Goal: Communication & Community: Share content

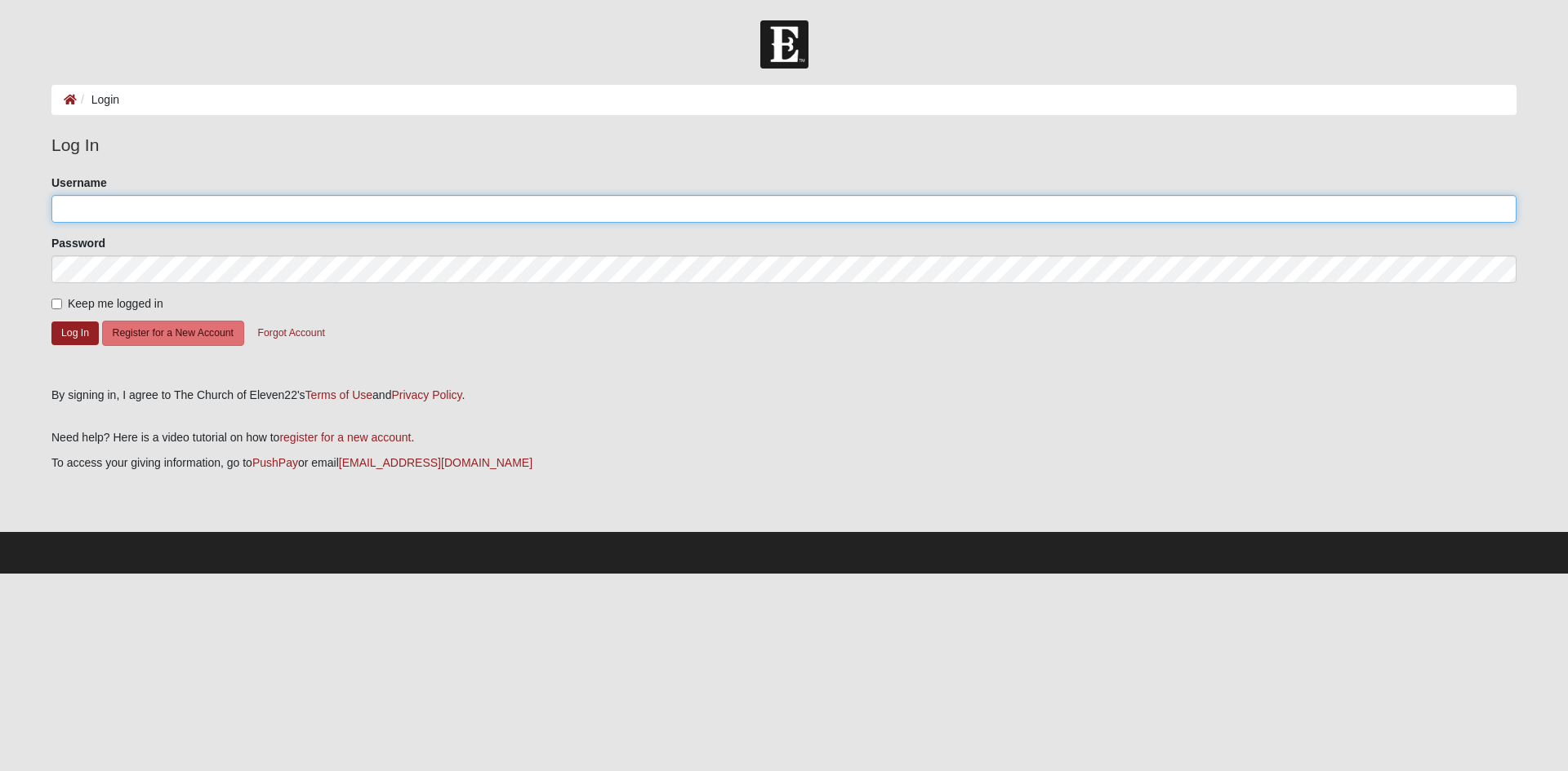
type input "jmw"
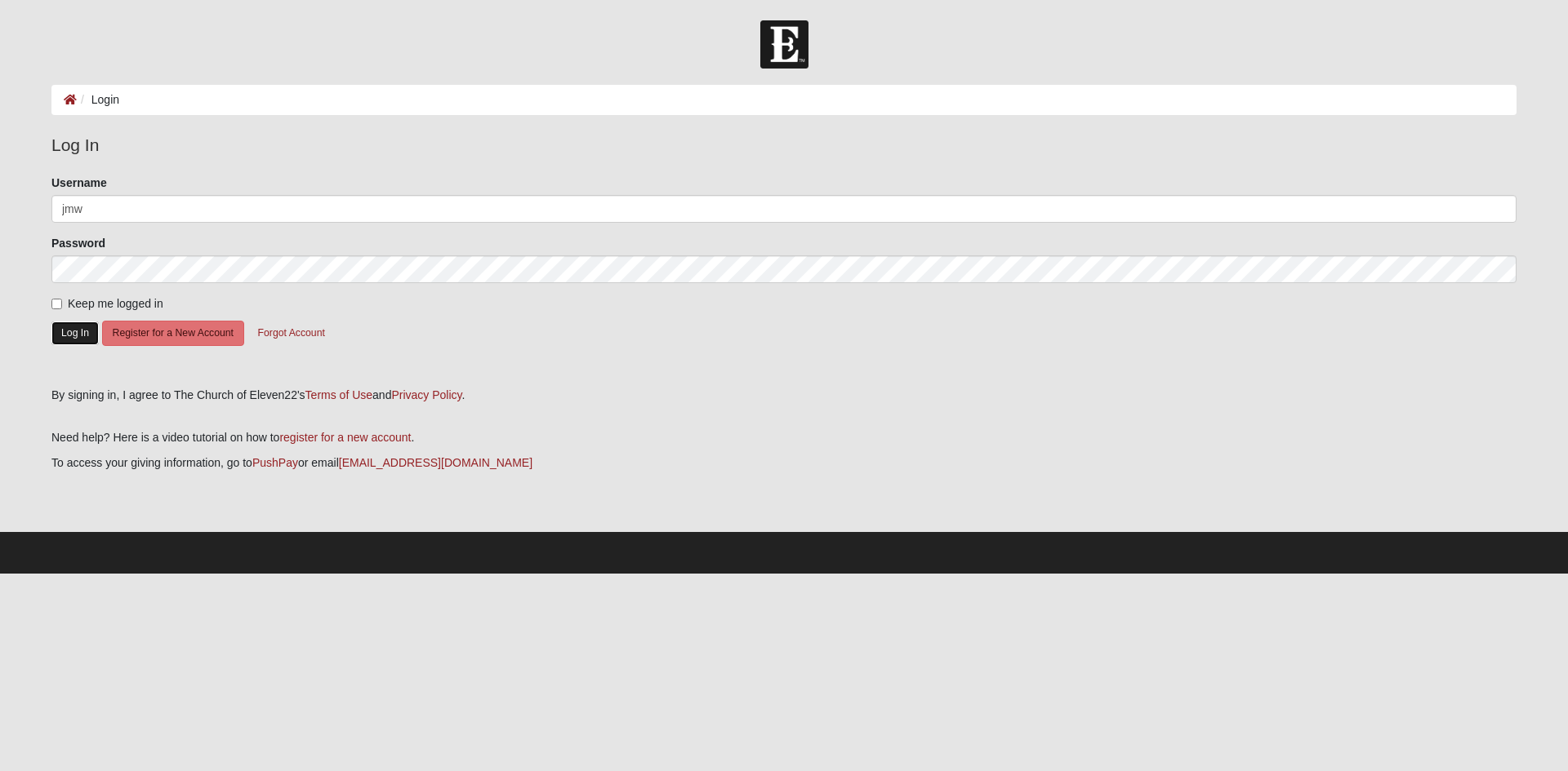
click at [79, 342] on button "Log In" at bounding box center [75, 333] width 47 height 24
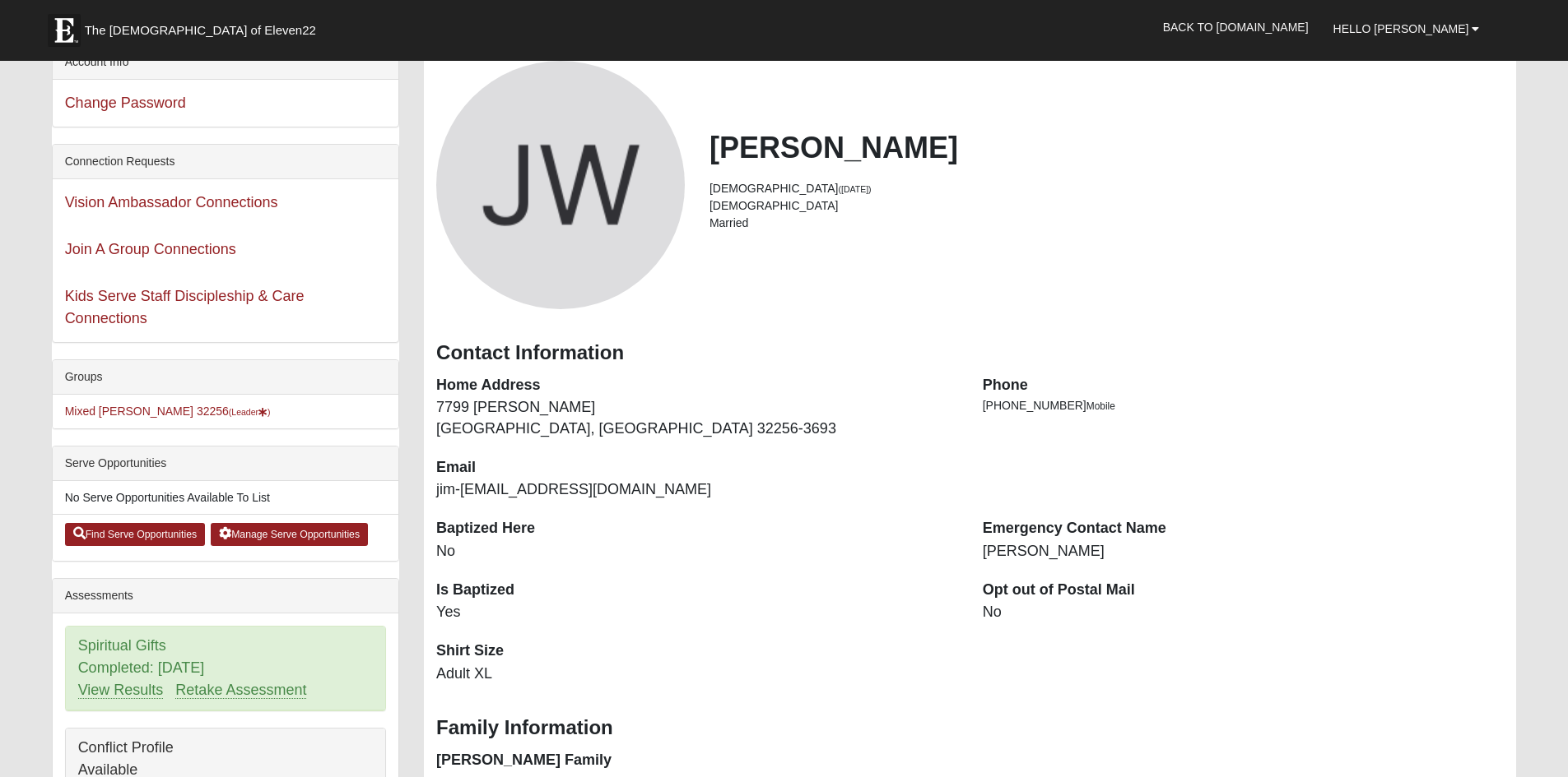
scroll to position [247, 0]
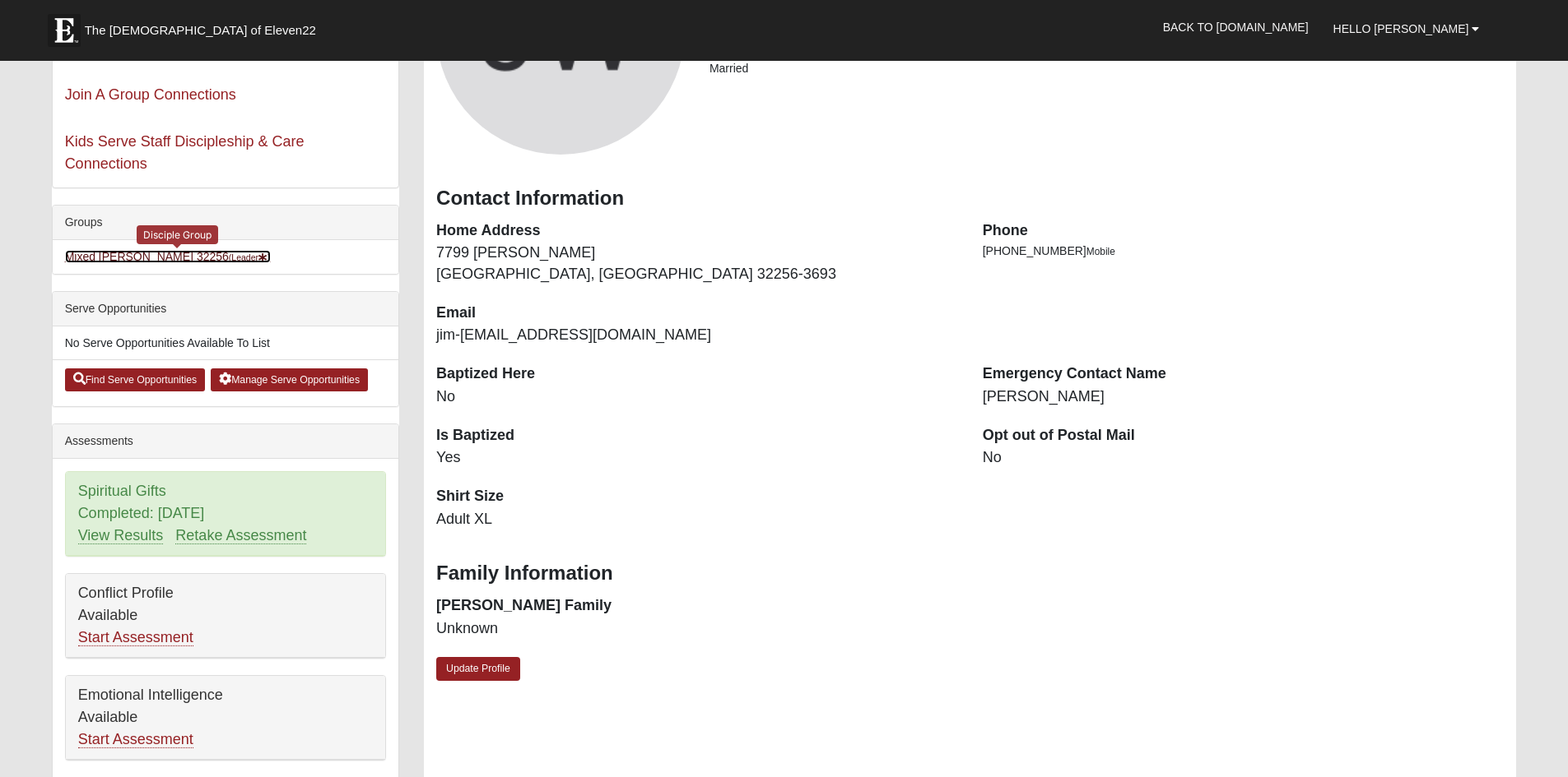
click at [152, 263] on link "Mixed Williams 32256 (Leader )" at bounding box center [167, 257] width 205 height 13
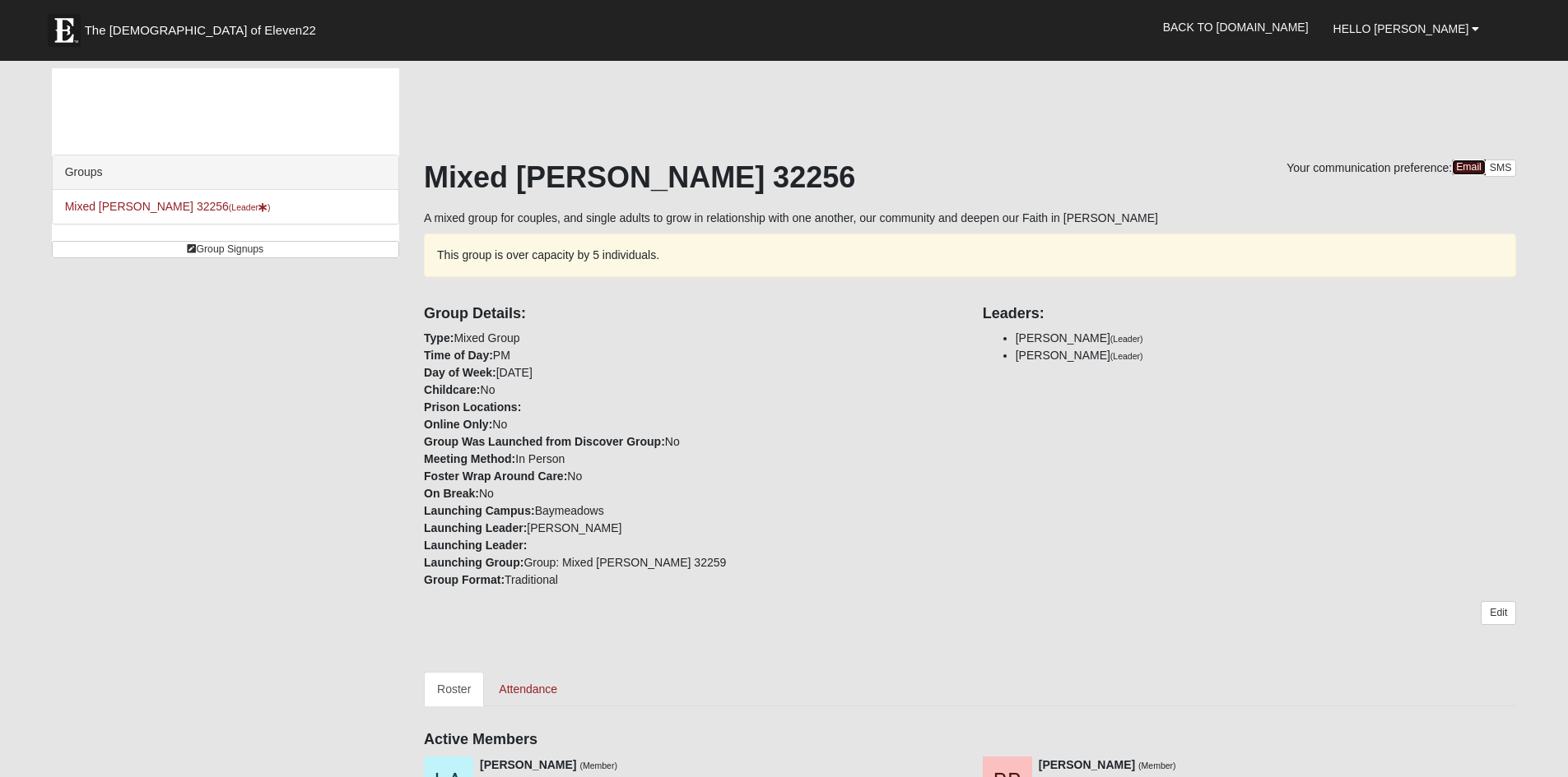
click at [1460, 176] on link "Email" at bounding box center [1468, 167] width 33 height 15
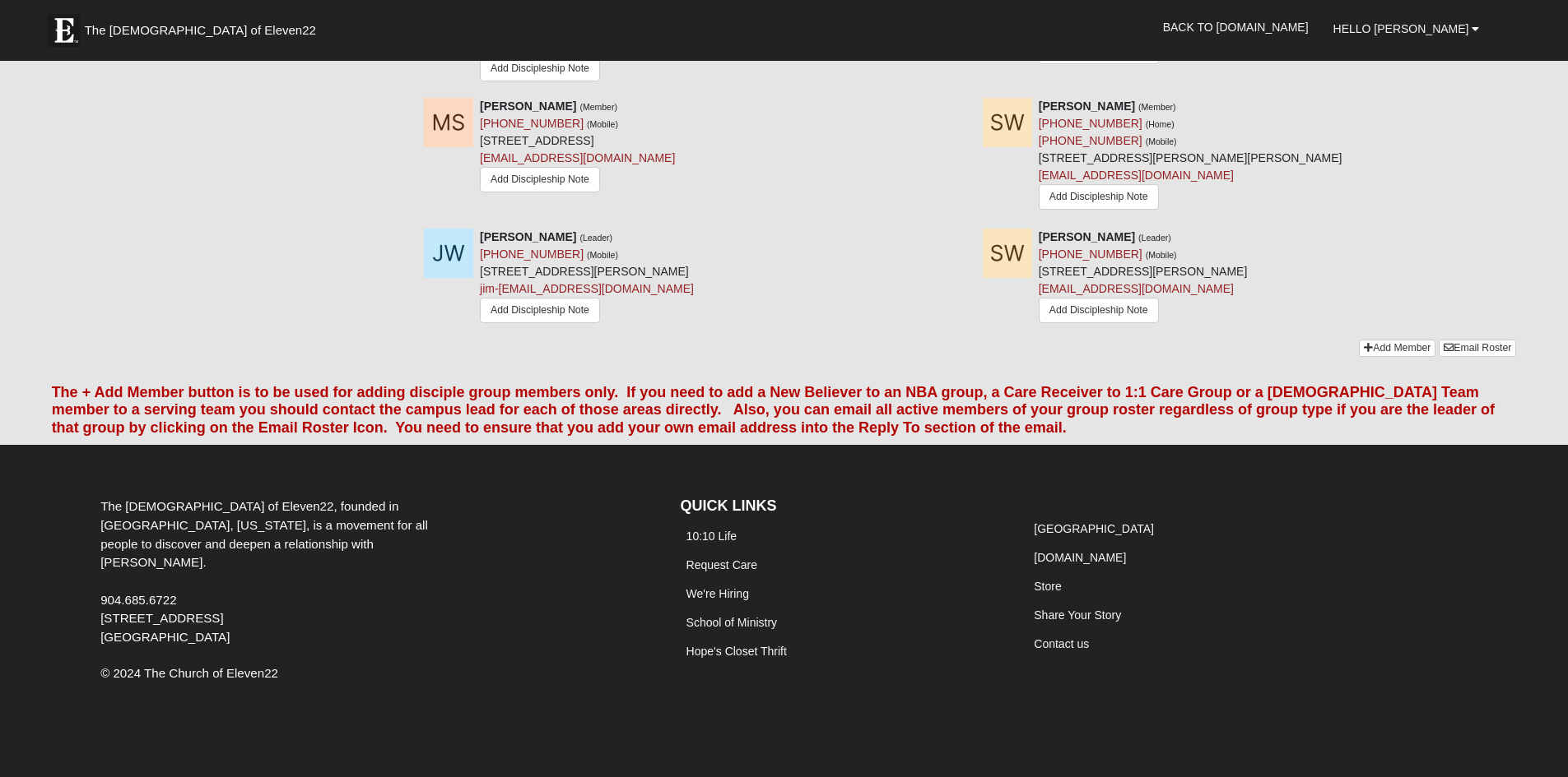
scroll to position [2137, 0]
click at [1444, 340] on link "Email Roster" at bounding box center [1476, 348] width 77 height 17
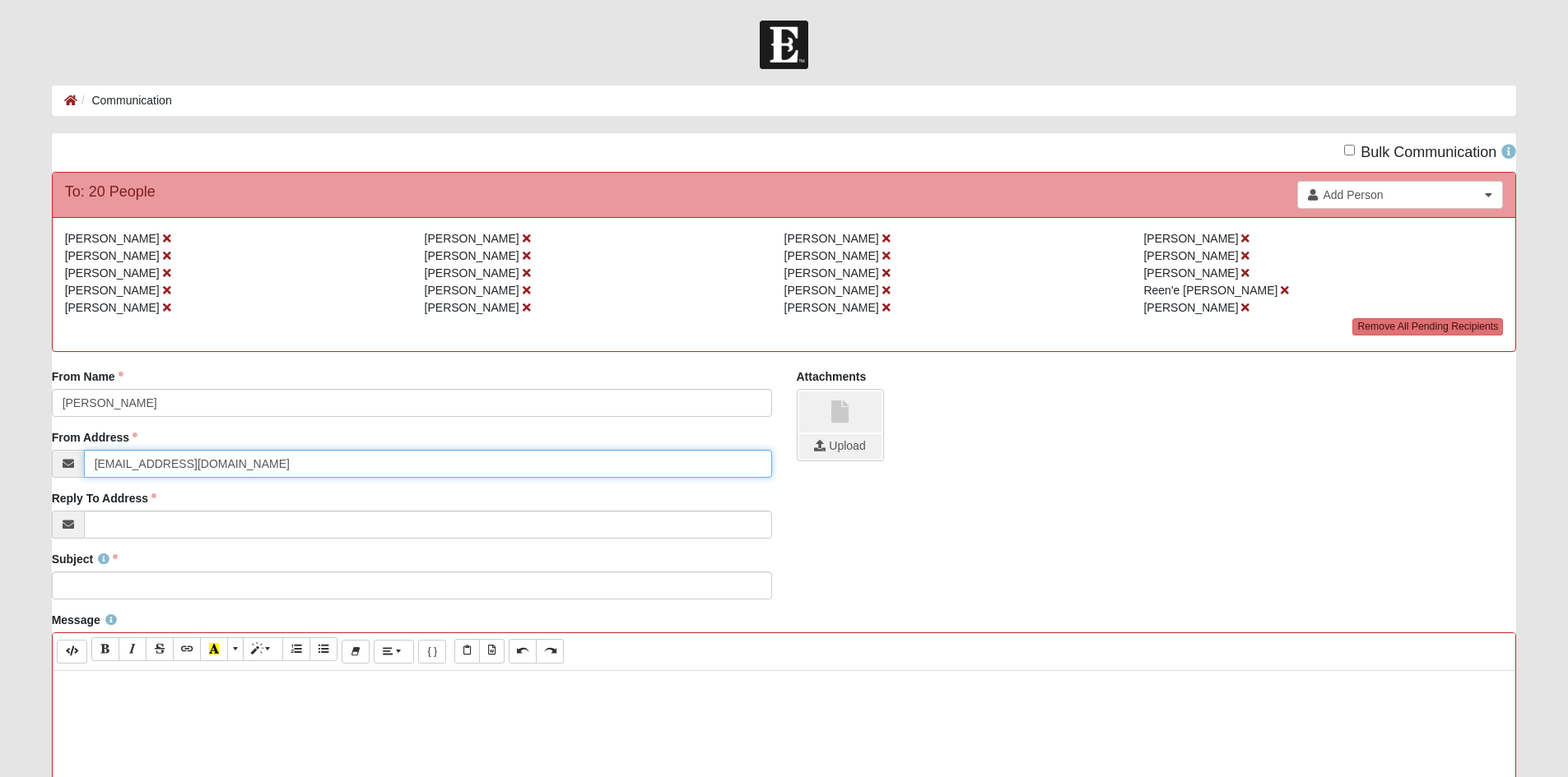
drag, startPoint x: 181, startPoint y: 511, endPoint x: 11, endPoint y: 500, distance: 170.4
click at [13, 500] on form "Hello [PERSON_NAME] My Account Log Out Communication Communication Error" at bounding box center [784, 695] width 1568 height 1348
type input "jim-[EMAIL_ADDRESS][DOMAIN_NAME]"
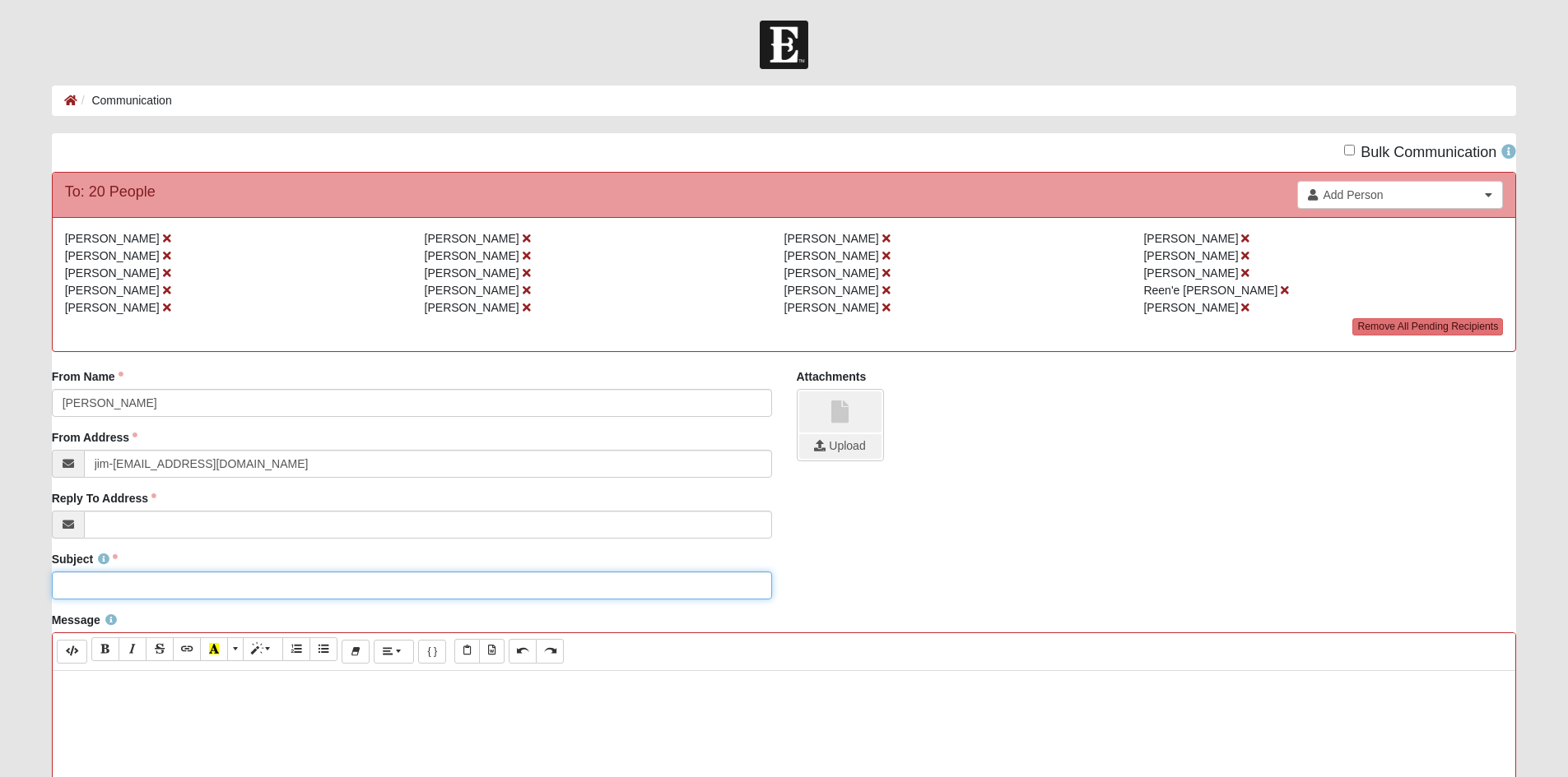
click at [128, 599] on input "Subject" at bounding box center [412, 585] width 720 height 28
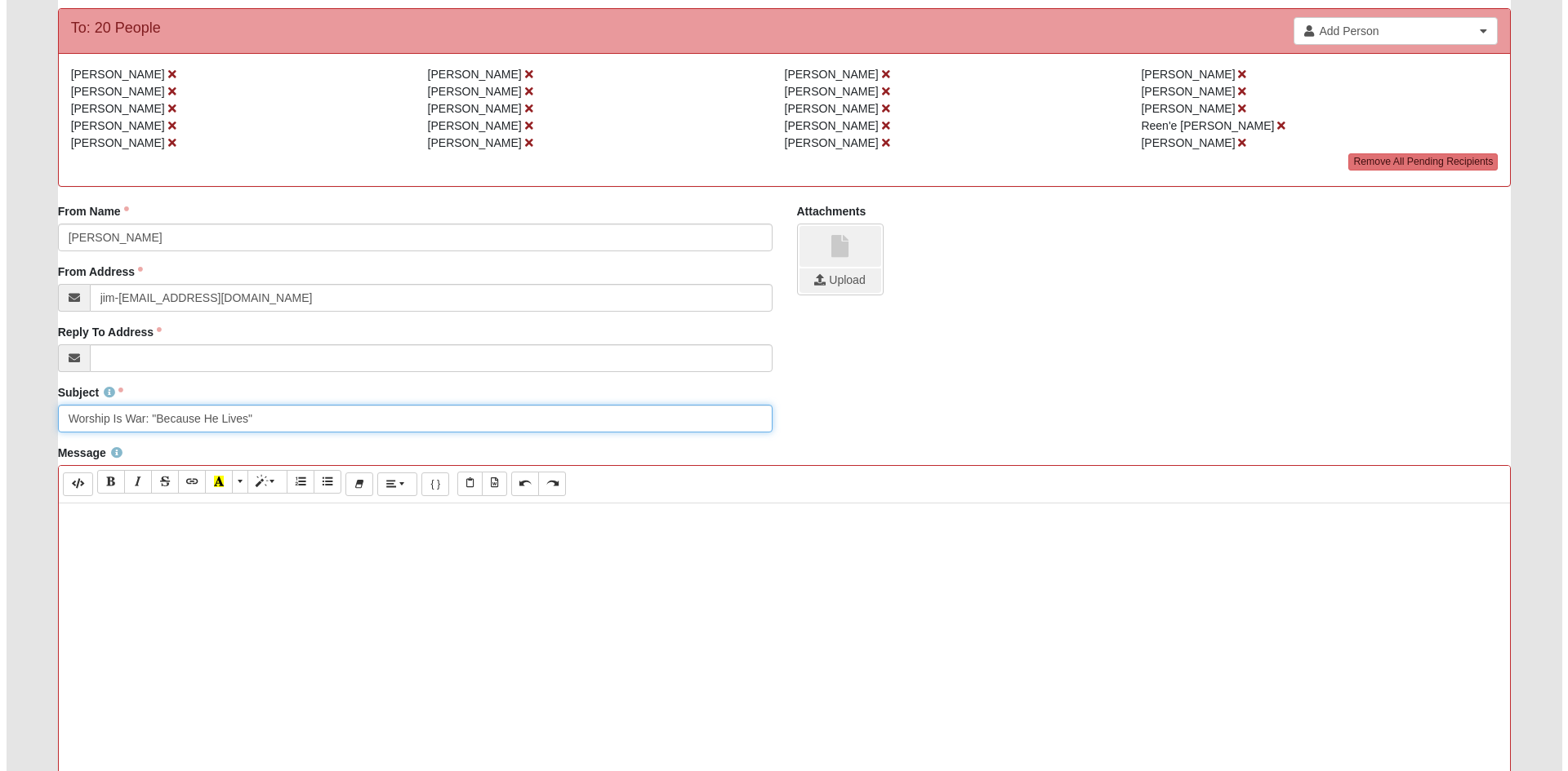
scroll to position [163, 0]
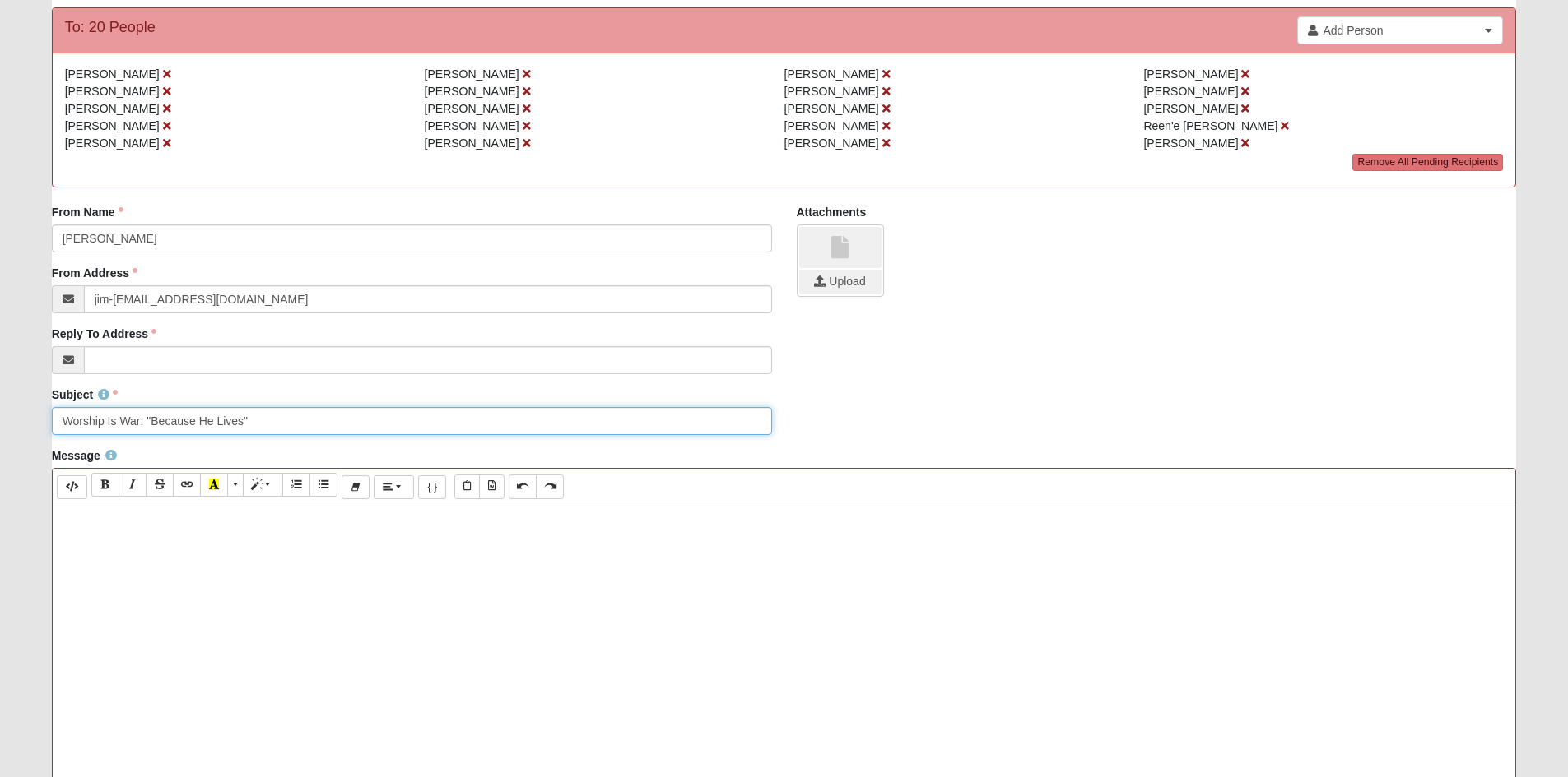
type input "Worship Is War: "Because He Lives""
click at [504, 498] on button "Paste from Word" at bounding box center [492, 486] width 26 height 24
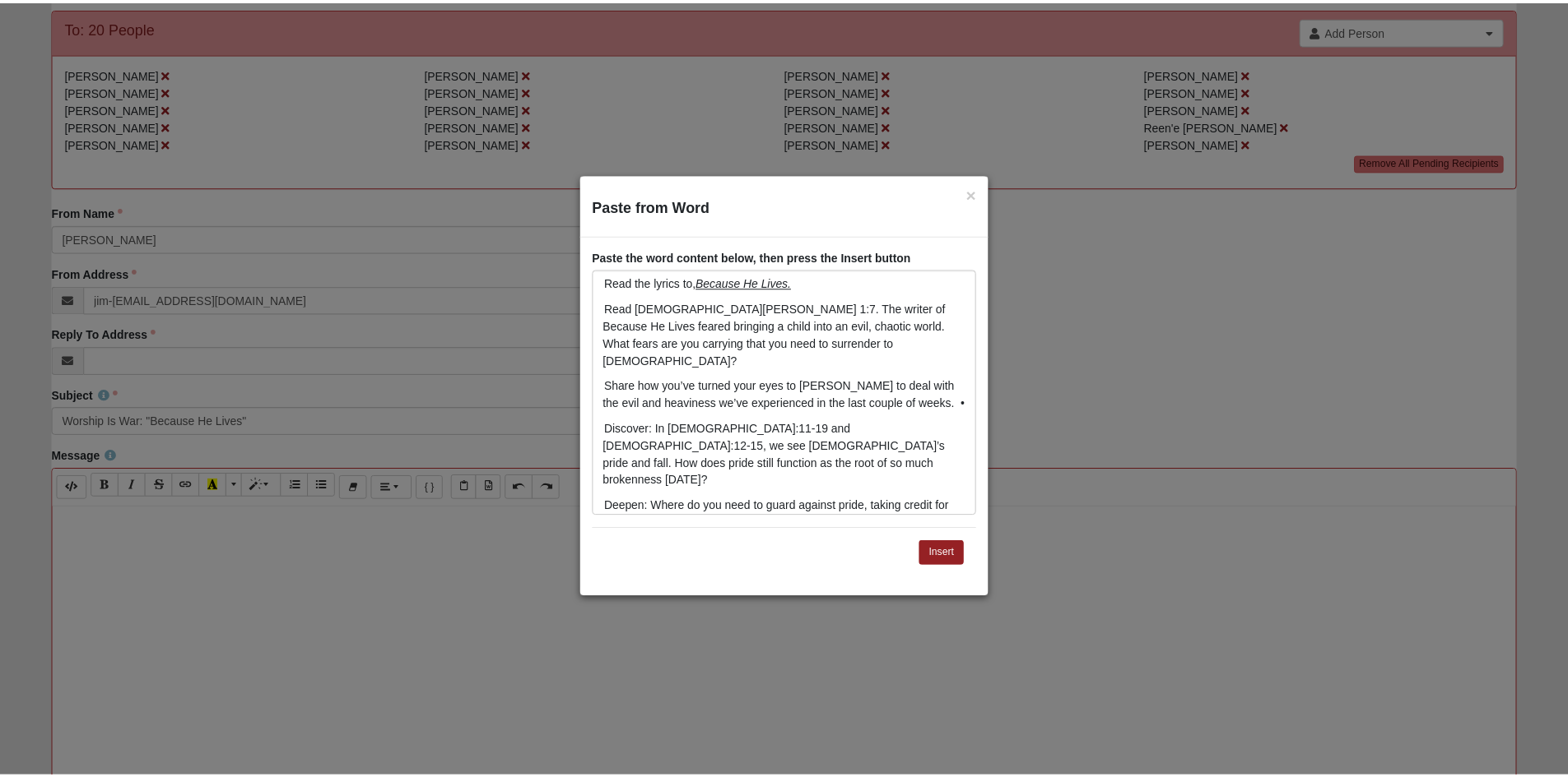
scroll to position [384, 0]
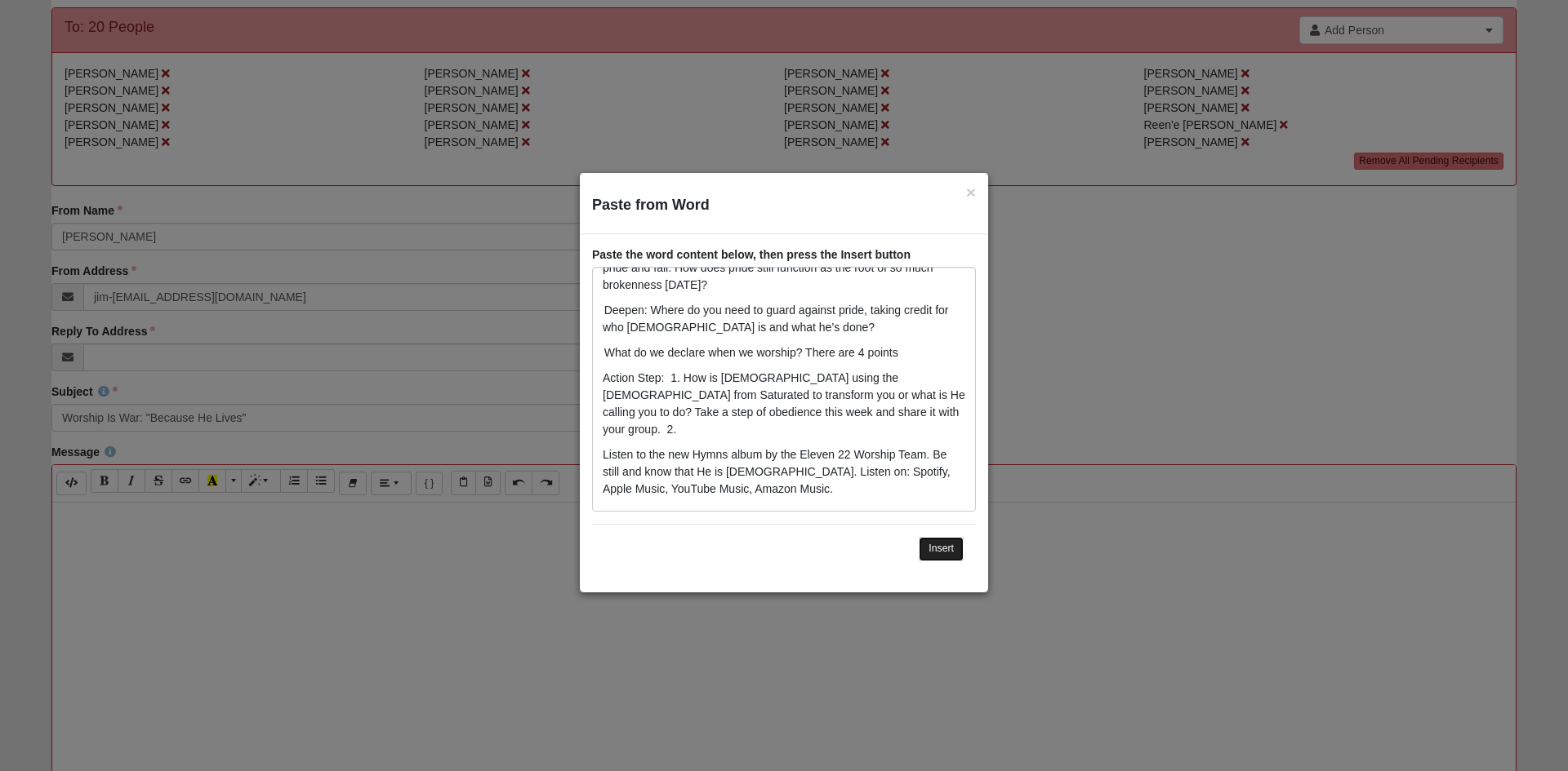
click at [930, 546] on button "Insert" at bounding box center [941, 548] width 45 height 24
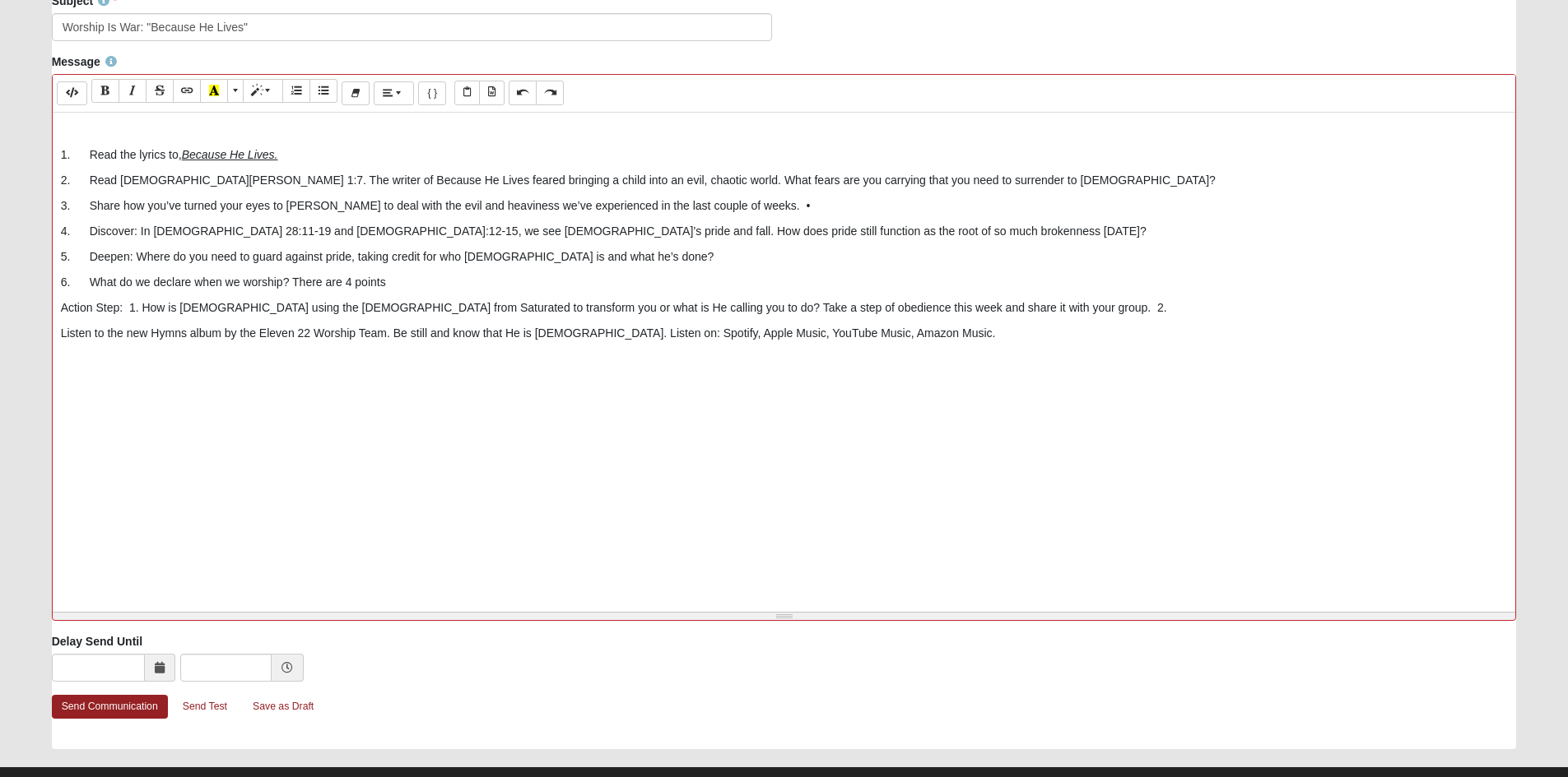
scroll to position [576, 0]
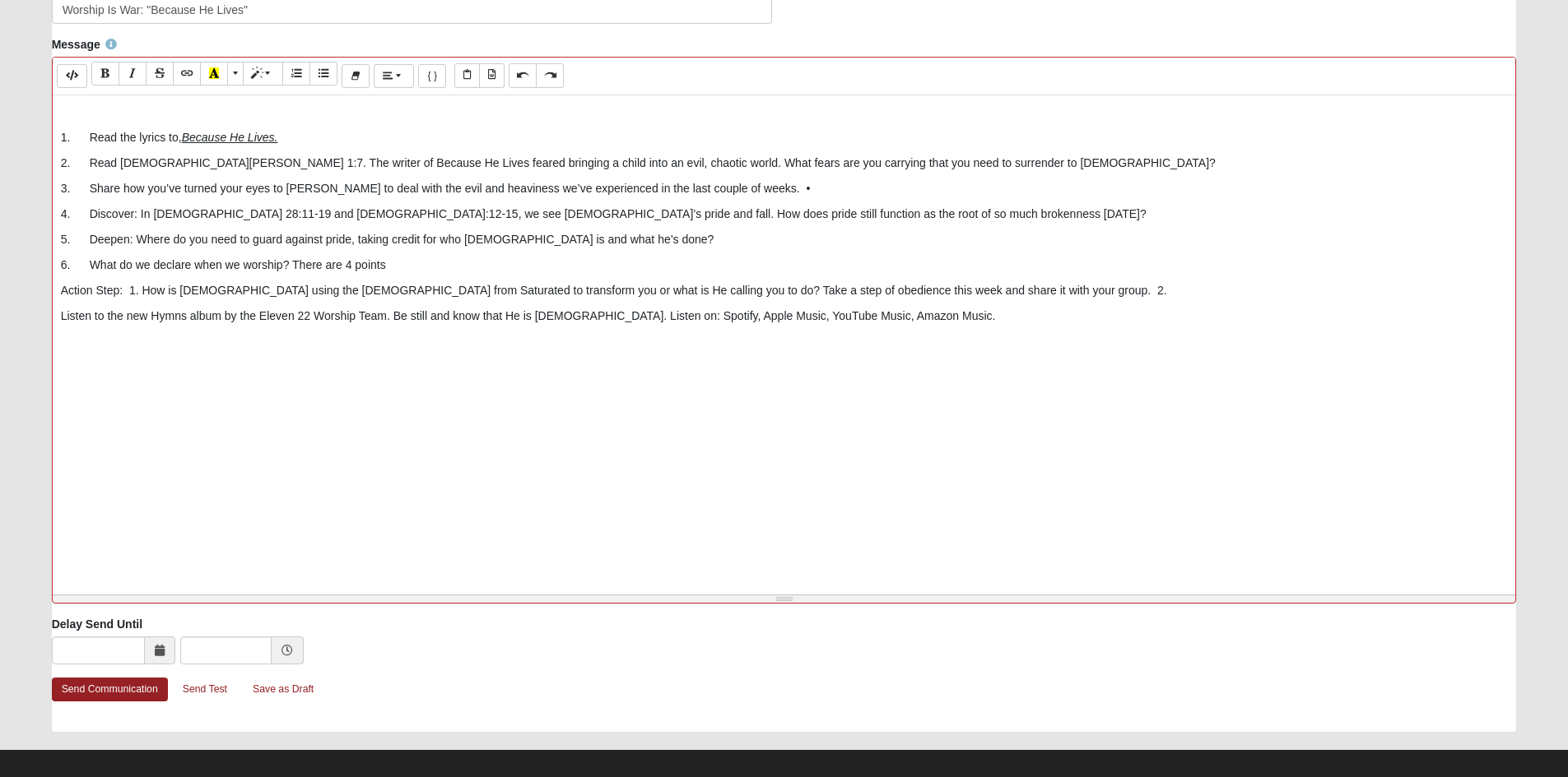
click at [108, 121] on p at bounding box center [784, 113] width 1447 height 17
click at [997, 198] on p "3. Share how you’ve turned your eyes to Jesus to deal with the evil and heavine…" at bounding box center [784, 189] width 1447 height 17
drag, startPoint x: 100, startPoint y: 304, endPoint x: 164, endPoint y: 302, distance: 64.0
click at [164, 223] on p "4. Discover: In Ezekiel 28:11-19 and Isaiah 14:12-15, we see Satan’s pride and …" at bounding box center [784, 214] width 1447 height 17
click at [219, 79] on icon "Recent Color" at bounding box center [214, 74] width 10 height 11
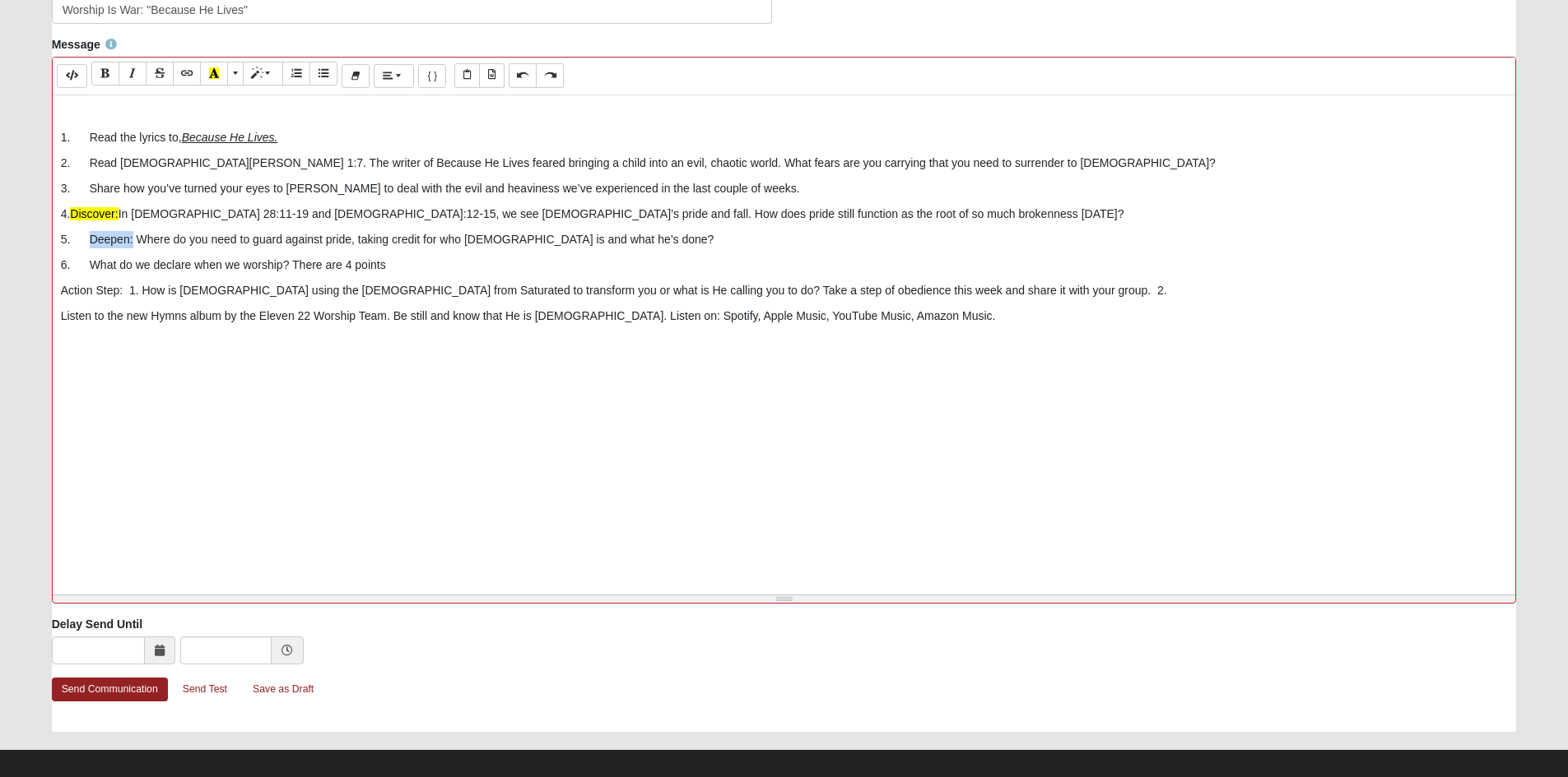
drag, startPoint x: 100, startPoint y: 339, endPoint x: 159, endPoint y: 336, distance: 59.1
click at [159, 248] on p "5. Deepen: Where do you need to guard against pride, taking credit for who God …" at bounding box center [784, 240] width 1447 height 17
click at [219, 79] on icon "Recent Color" at bounding box center [214, 74] width 10 height 11
click at [341, 172] on p "2. Read 2 Timothy 1:7. The writer of Because He Lives feared bringing a child i…" at bounding box center [784, 163] width 1447 height 17
click at [1307, 300] on p "Action Step: 1. How is God using the sermons from Saturated to transform you or…" at bounding box center [784, 291] width 1447 height 17
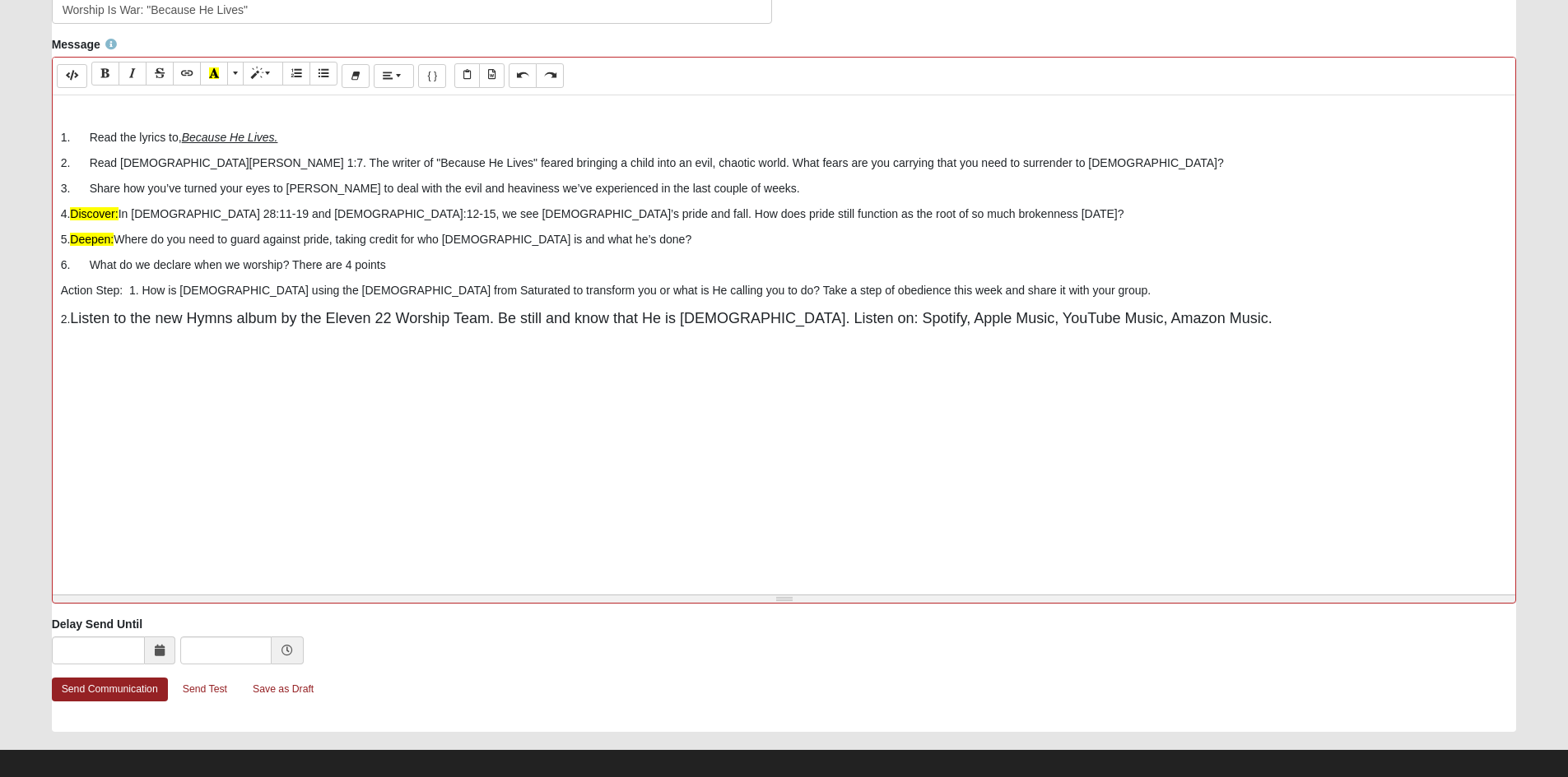
click at [157, 300] on p "Action Step: 1. How is God using the sermons from Saturated to transform you or…" at bounding box center [784, 291] width 1447 height 17
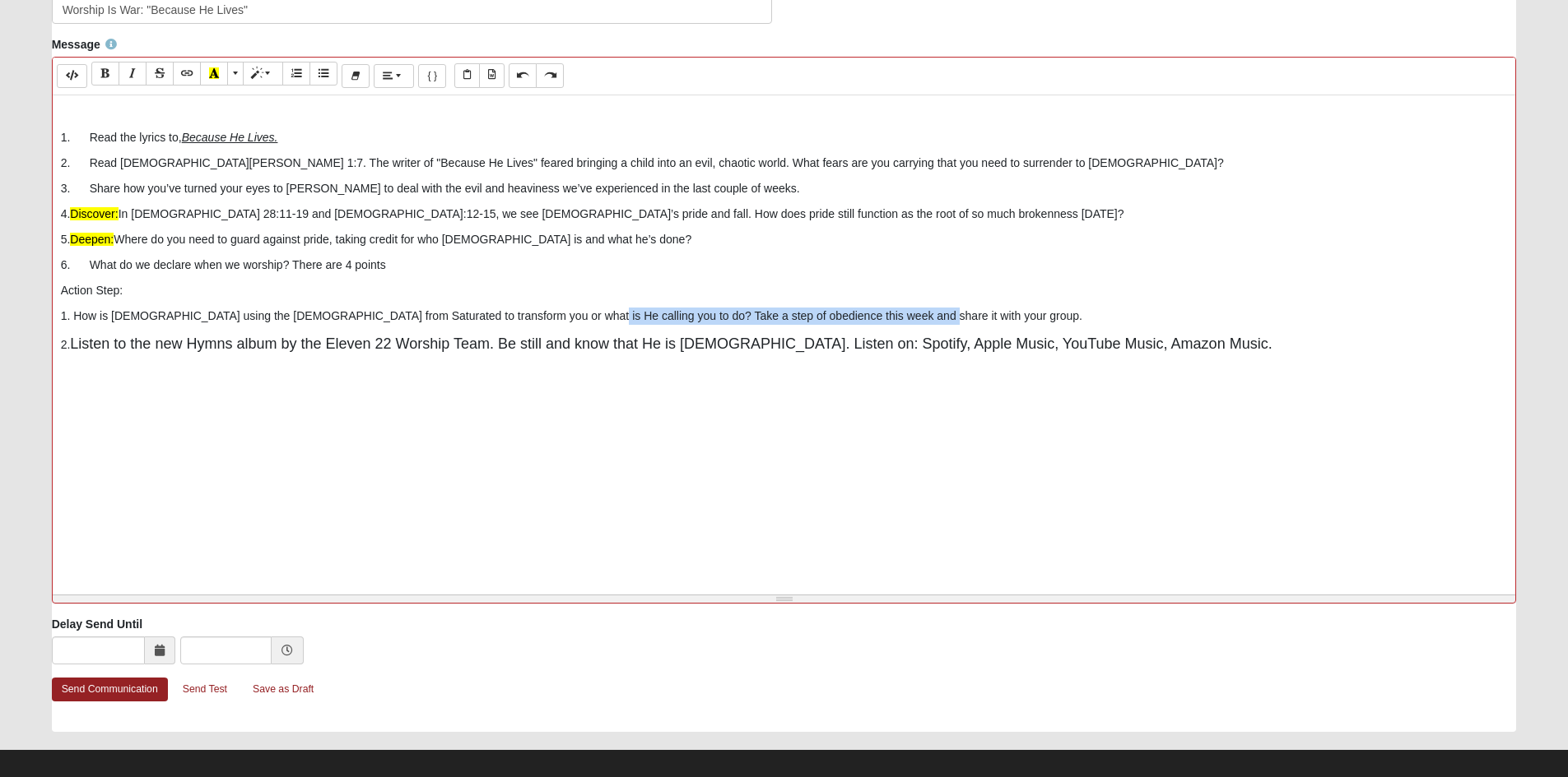
drag, startPoint x: 753, startPoint y: 433, endPoint x: 1206, endPoint y: 436, distance: 453.0
click at [1206, 325] on p "1. How is God using the sermons from Saturated to transform you or what is He c…" at bounding box center [784, 316] width 1447 height 17
click at [219, 79] on icon "Recent Color" at bounding box center [214, 74] width 10 height 11
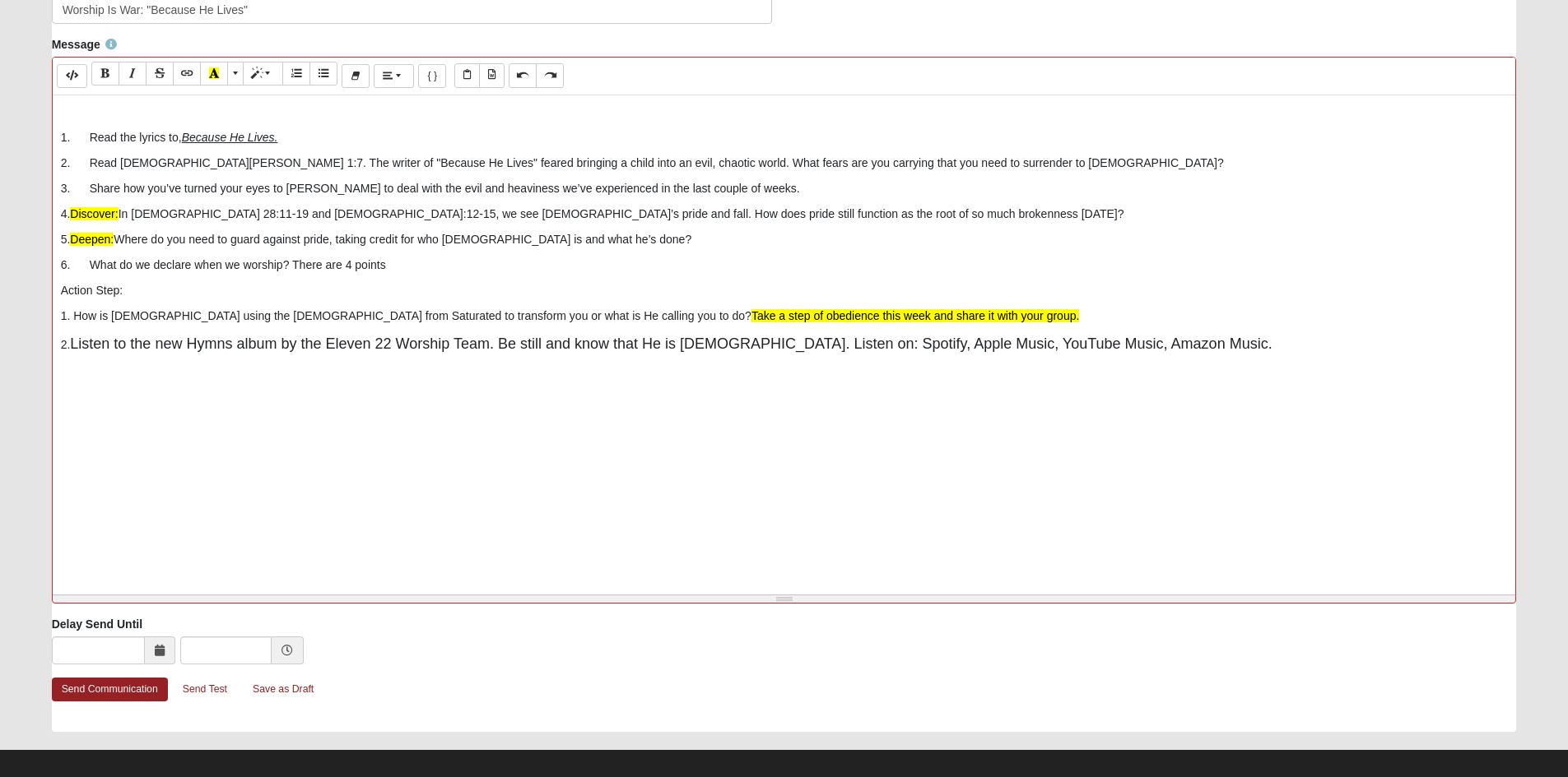
click at [569, 521] on div "1. Read the lyrics to, Because He Lives. 2. Read 2 Timothy 1:7. The writer of "…" at bounding box center [784, 342] width 1463 height 494
drag, startPoint x: 754, startPoint y: 430, endPoint x: 1238, endPoint y: 430, distance: 484.0
click at [1238, 325] on p "1. How is God using the sermons from Saturated to transform you or what is He c…" at bounding box center [784, 316] width 1447 height 17
click at [759, 325] on p "1. How is God using the sermons from Saturated to transform you or what is He c…" at bounding box center [784, 316] width 1447 height 17
drag, startPoint x: 753, startPoint y: 429, endPoint x: 1210, endPoint y: 429, distance: 457.0
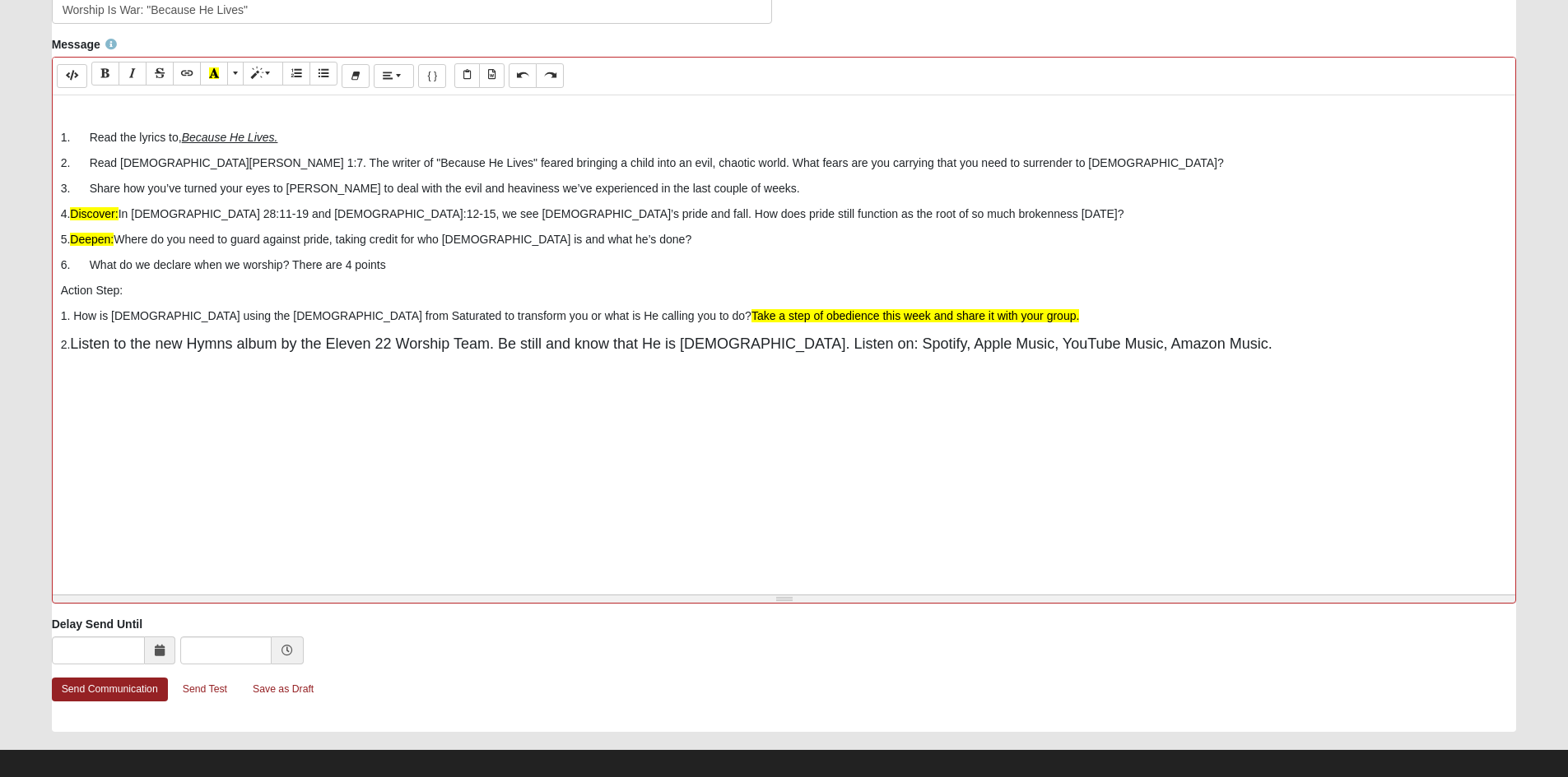
click at [1210, 325] on p "1. How is God using the sermons from Saturated to transform you or what is He c…" at bounding box center [784, 316] width 1447 height 17
click at [219, 79] on icon "Recent Color" at bounding box center [214, 74] width 10 height 11
click at [138, 79] on icon "Italic (CTRL+I)" at bounding box center [133, 74] width 10 height 11
click at [110, 79] on icon "Bold (CTRL+B)" at bounding box center [105, 74] width 10 height 11
click at [633, 503] on div "1. Read the lyrics to, Because He Lives. 2. Read 2 Timothy 1:7. The writer of "…" at bounding box center [784, 342] width 1463 height 494
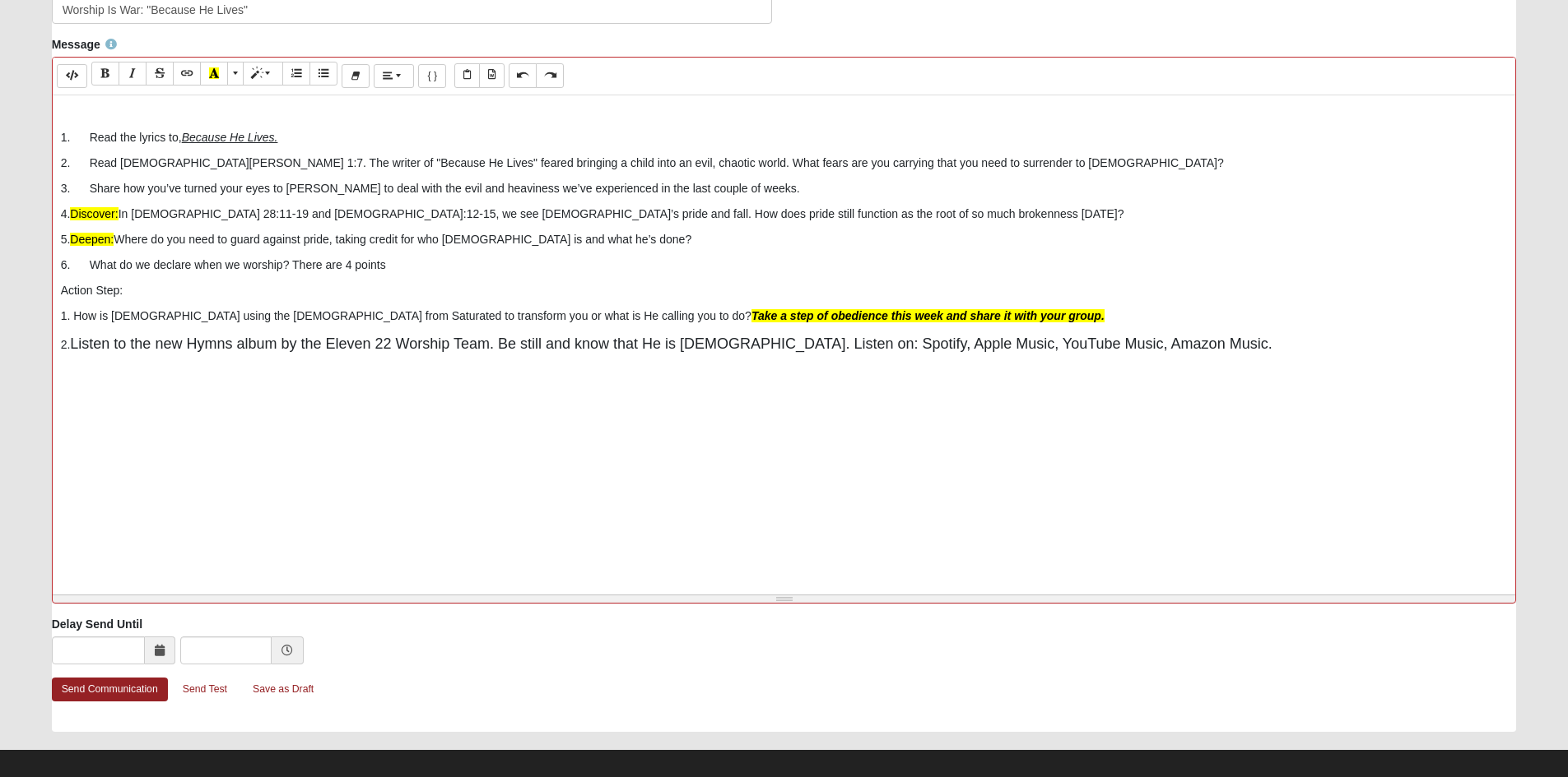
drag, startPoint x: 755, startPoint y: 429, endPoint x: 1248, endPoint y: 425, distance: 493.0
click at [1248, 325] on p "1. How is God using the sermons from Saturated to transform you or what is He c…" at bounding box center [784, 316] width 1447 height 17
click at [219, 79] on icon "Recent Color" at bounding box center [214, 74] width 10 height 11
click at [869, 495] on div "1. Read the lyrics to, Because He Lives. 2. Read 2 Timothy 1:7. The writer of "…" at bounding box center [784, 342] width 1463 height 494
drag, startPoint x: 765, startPoint y: 430, endPoint x: 1240, endPoint y: 437, distance: 475.1
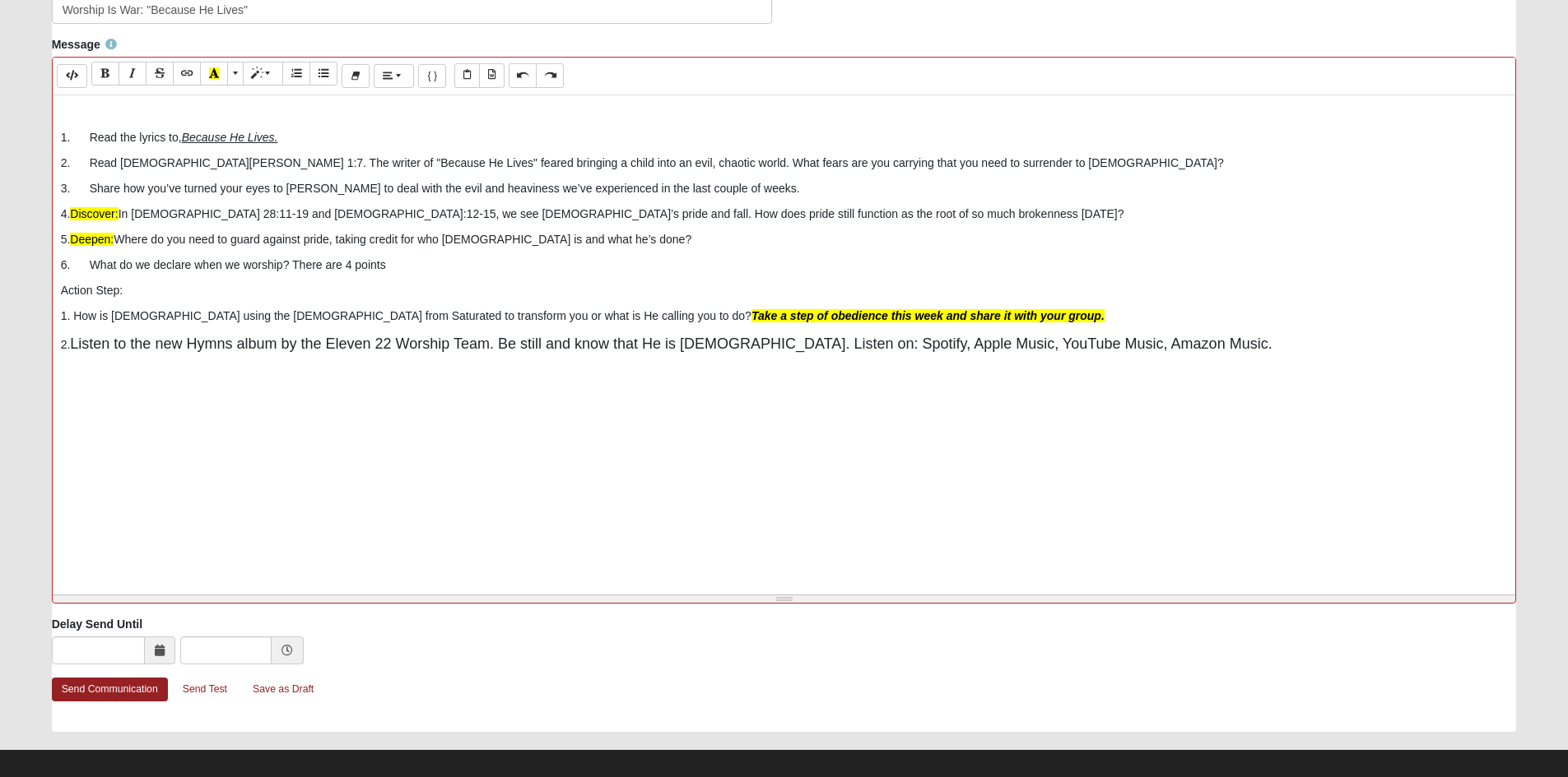
click at [1240, 325] on p "1. How is God using the sermons from Saturated to transform you or what is He c…" at bounding box center [784, 316] width 1447 height 17
click at [242, 79] on span "More Color" at bounding box center [237, 74] width 10 height 11
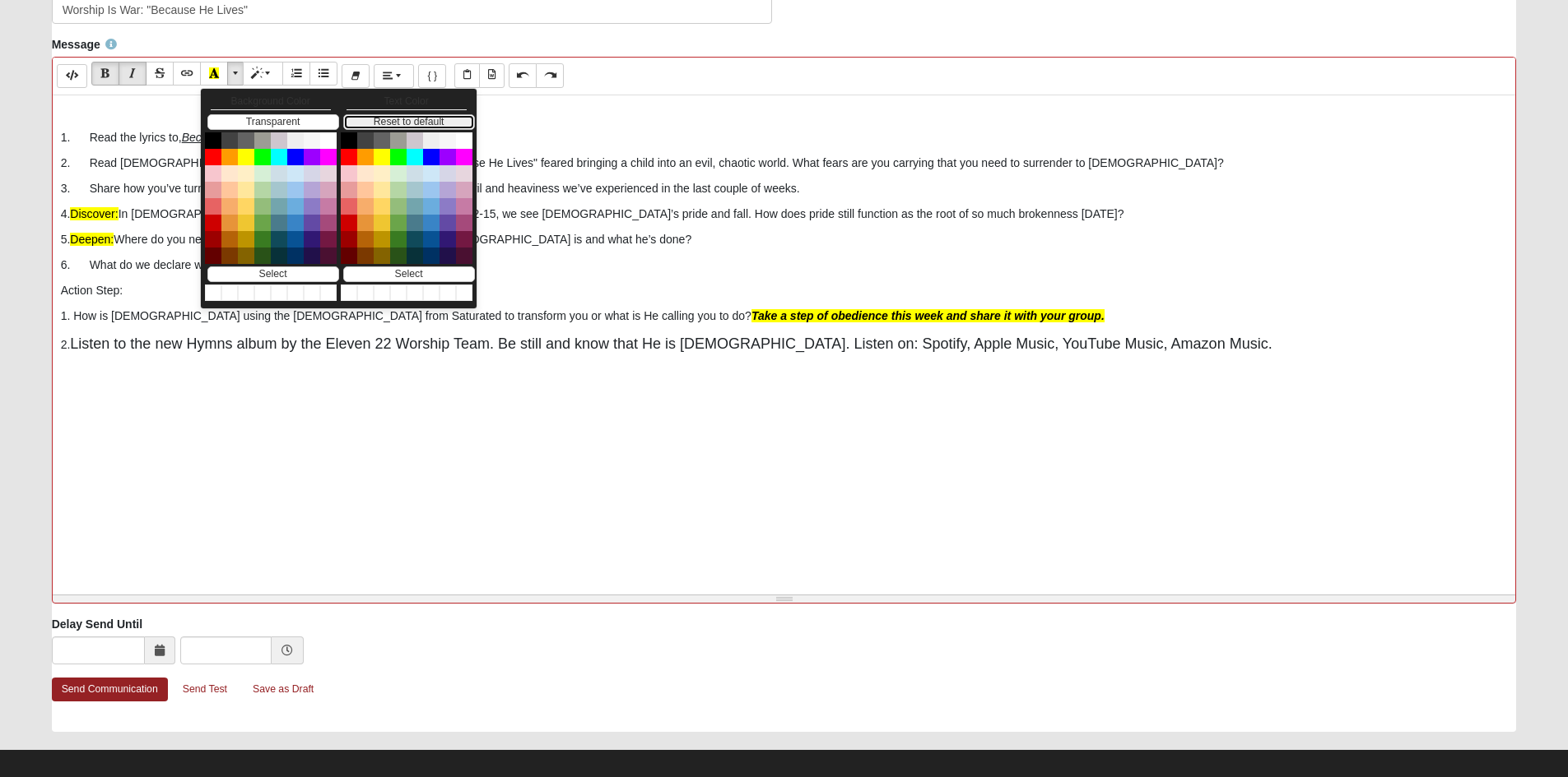
click at [413, 130] on button "Reset to default" at bounding box center [409, 122] width 132 height 15
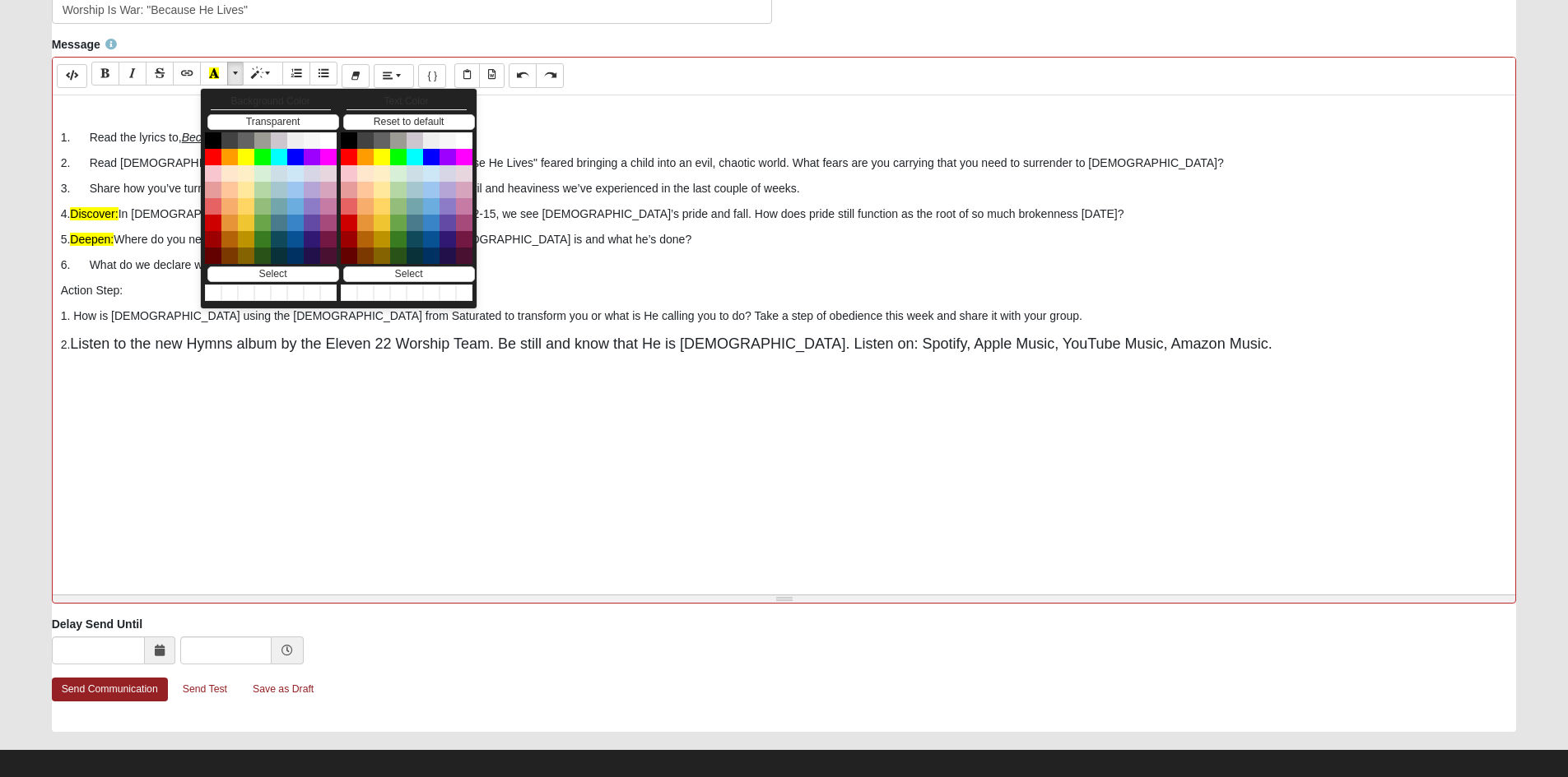
click at [719, 498] on div "1. Read the lyrics to, Because He Lives. 2. Read 2 Timothy 1:7. The writer of "…" at bounding box center [784, 342] width 1463 height 494
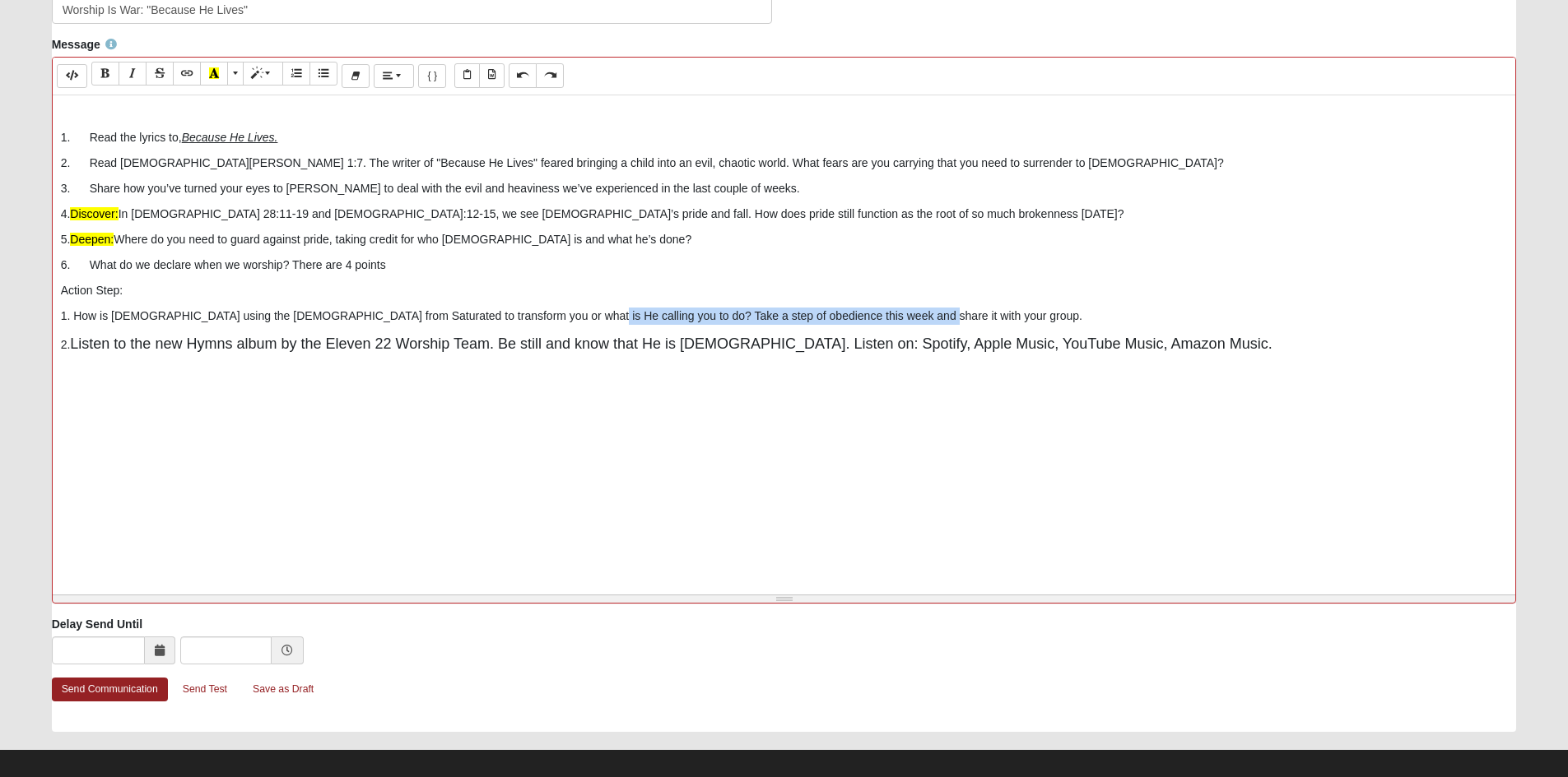
drag, startPoint x: 767, startPoint y: 430, endPoint x: 1212, endPoint y: 431, distance: 445.0
click at [1212, 325] on p "1. How is God using the sermons from Saturated to transform you or what is He c…" at bounding box center [784, 316] width 1447 height 17
click at [219, 79] on icon "Recent Color" at bounding box center [214, 74] width 10 height 11
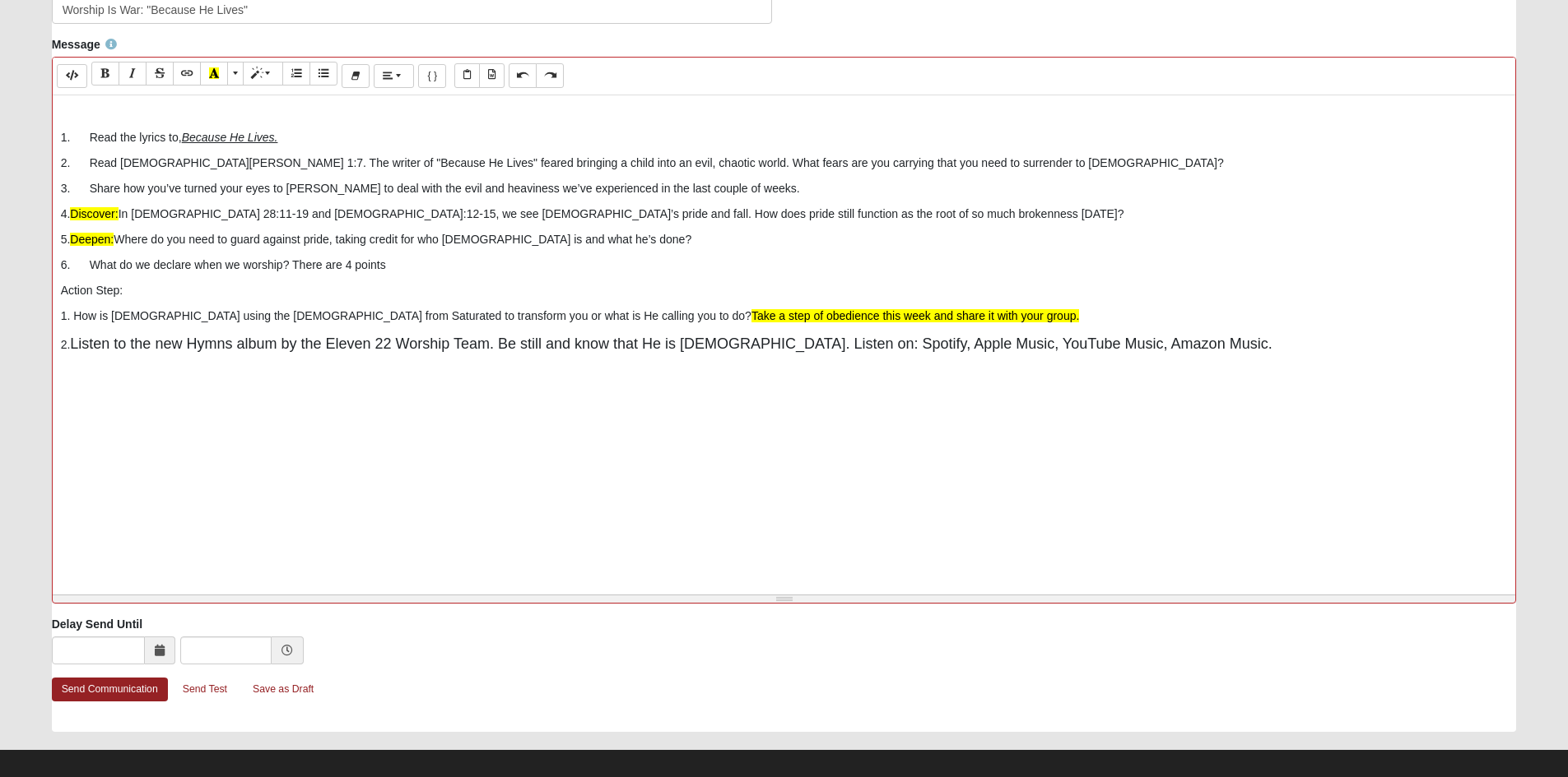
click at [529, 571] on div "1. Read the lyrics to, Because He Lives. 2. Read 2 Timothy 1:7. The writer of "…" at bounding box center [784, 342] width 1463 height 494
drag, startPoint x: 754, startPoint y: 430, endPoint x: 772, endPoint y: 430, distance: 18.0
click at [786, 323] on font "Take a step of obedience this week and share it with your group." at bounding box center [915, 316] width 328 height 13
drag, startPoint x: 753, startPoint y: 430, endPoint x: 1210, endPoint y: 433, distance: 457.0
click at [1210, 325] on p "1. How is God using the sermons from Saturated to transform you or what is He c…" at bounding box center [784, 316] width 1447 height 17
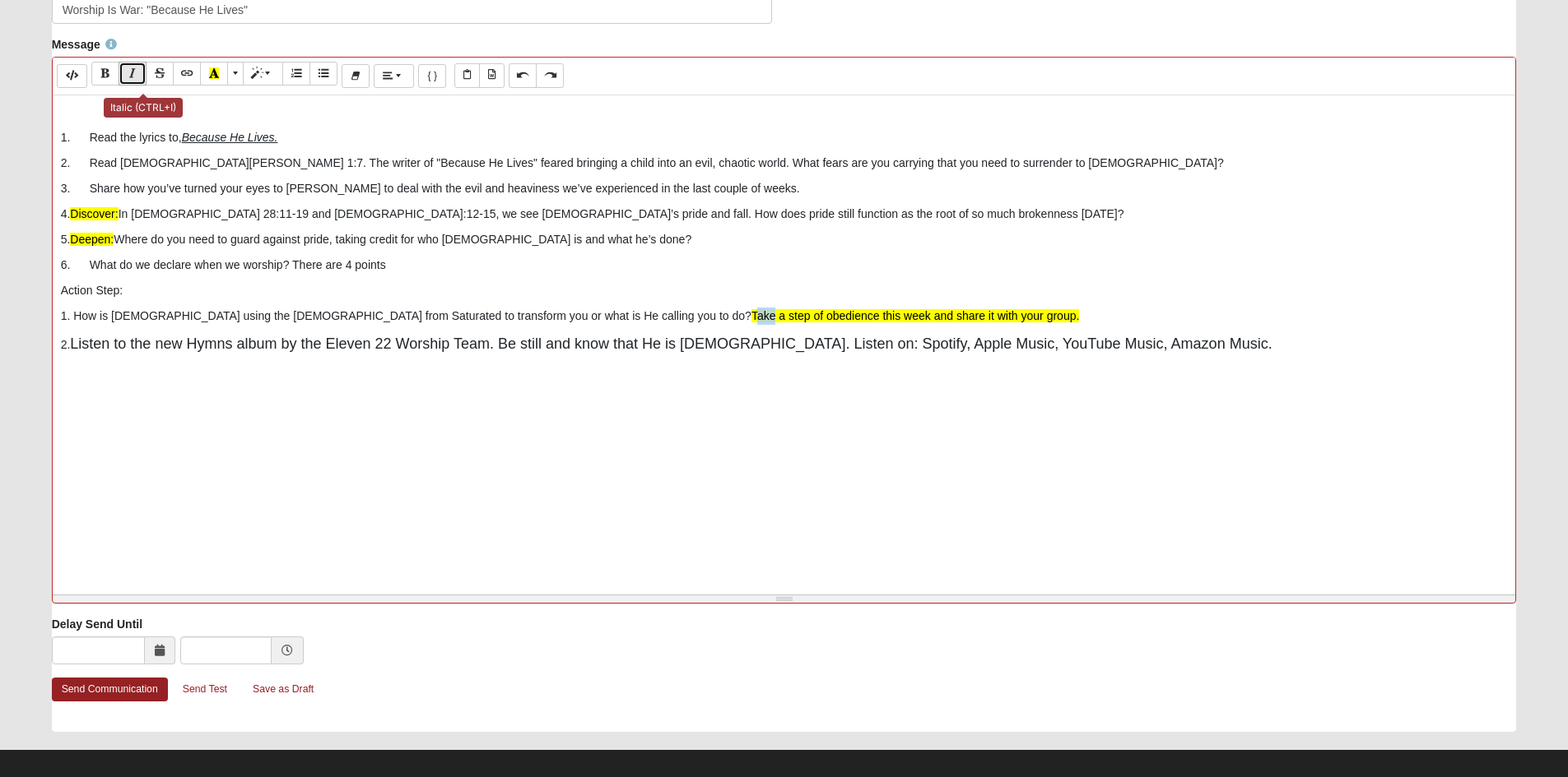
click at [138, 79] on icon "Italic (CTRL+I)" at bounding box center [133, 74] width 10 height 11
click at [554, 509] on div "1. Read the lyrics to, Because He Lives. 2. Read 2 Timothy 1:7. The writer of "…" at bounding box center [784, 342] width 1463 height 494
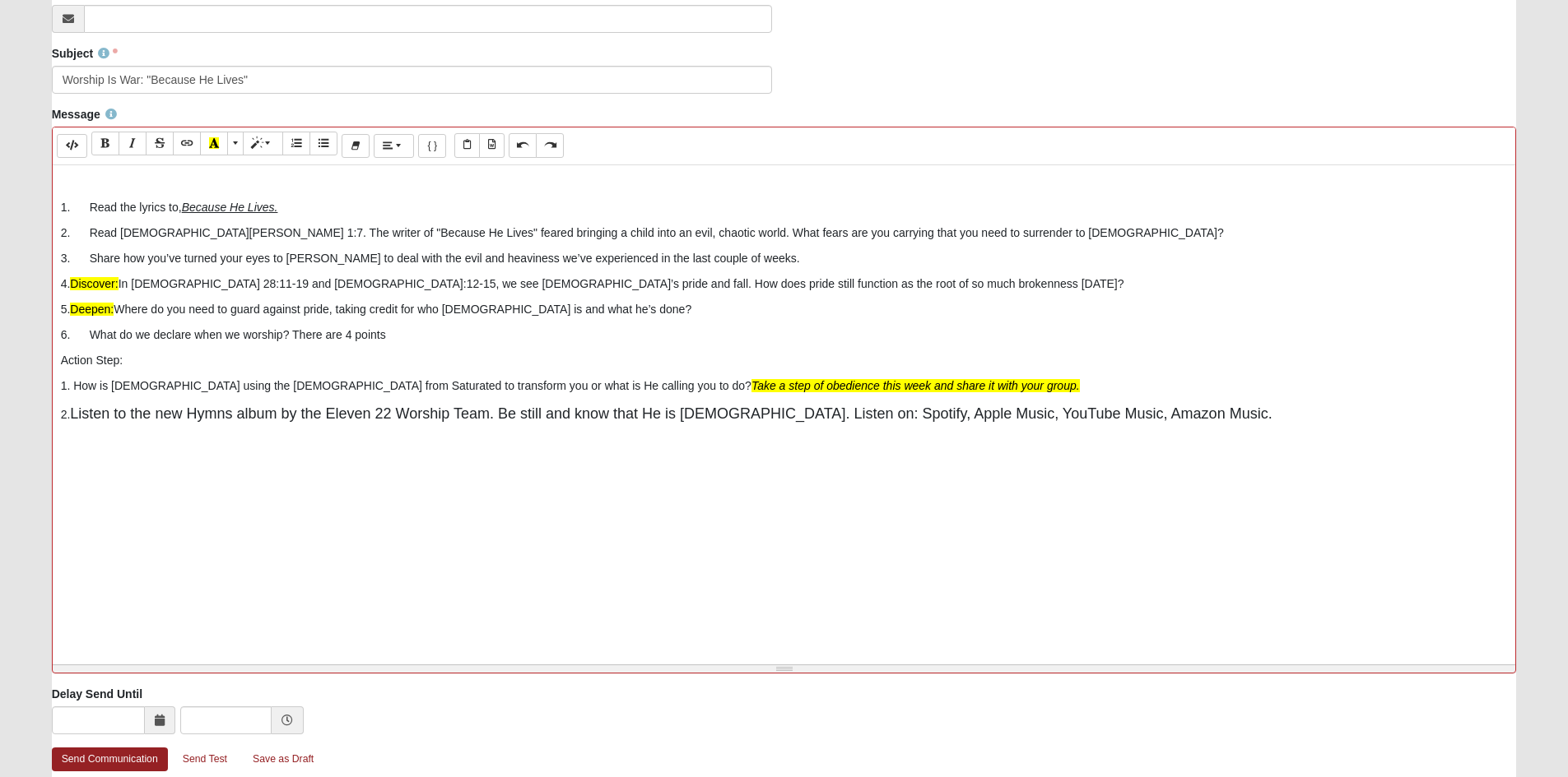
scroll to position [247, 0]
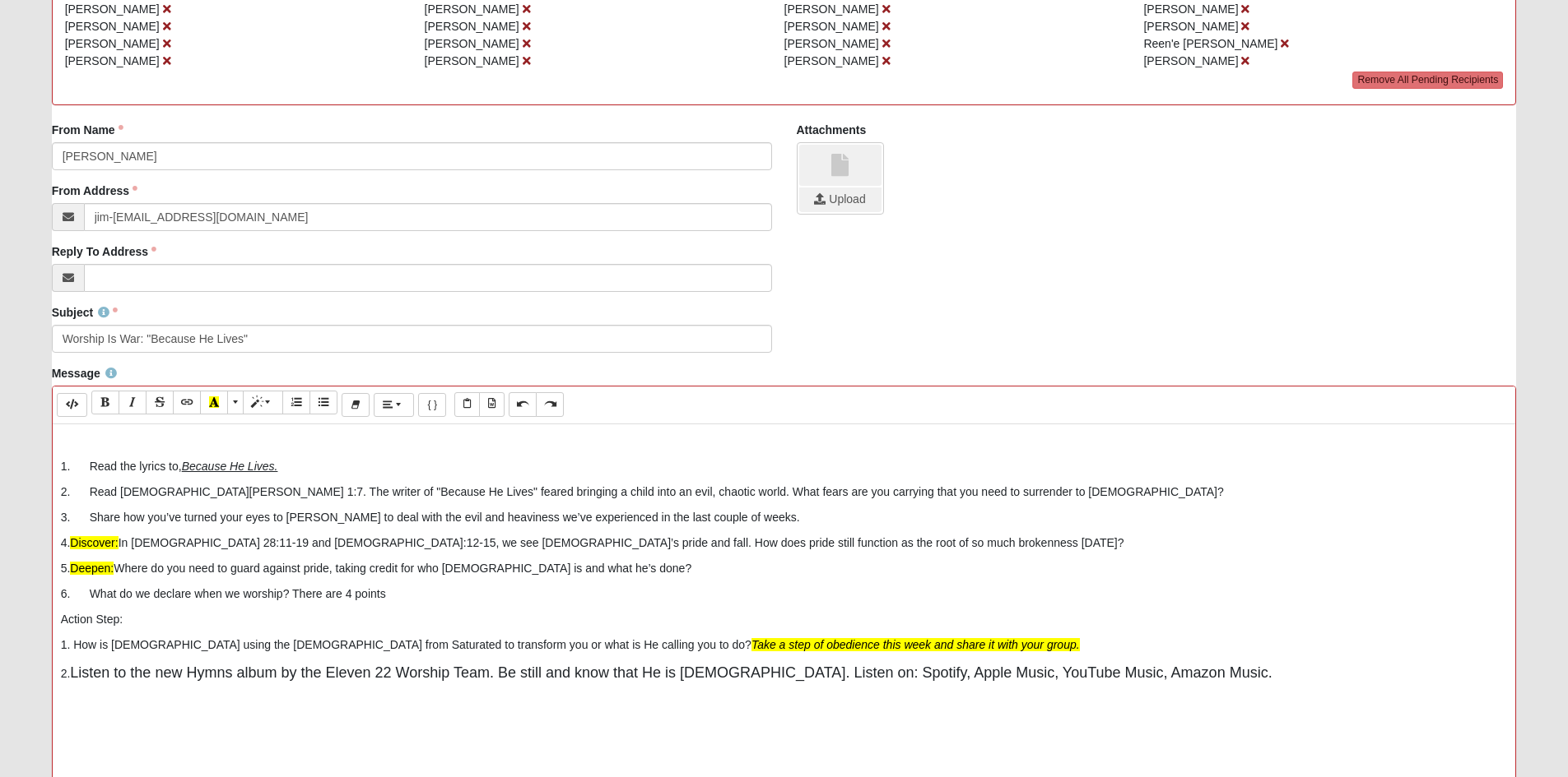
click at [89, 450] on p at bounding box center [784, 441] width 1447 height 17
click at [62, 450] on p "Heavy week. Lets come prepared to share thoughts on the sermon as well as" at bounding box center [784, 441] width 1447 height 17
click at [701, 450] on p "It has been a Heavy week. Lets come prepared to share thoughts on the sermon as…" at bounding box center [784, 441] width 1447 height 17
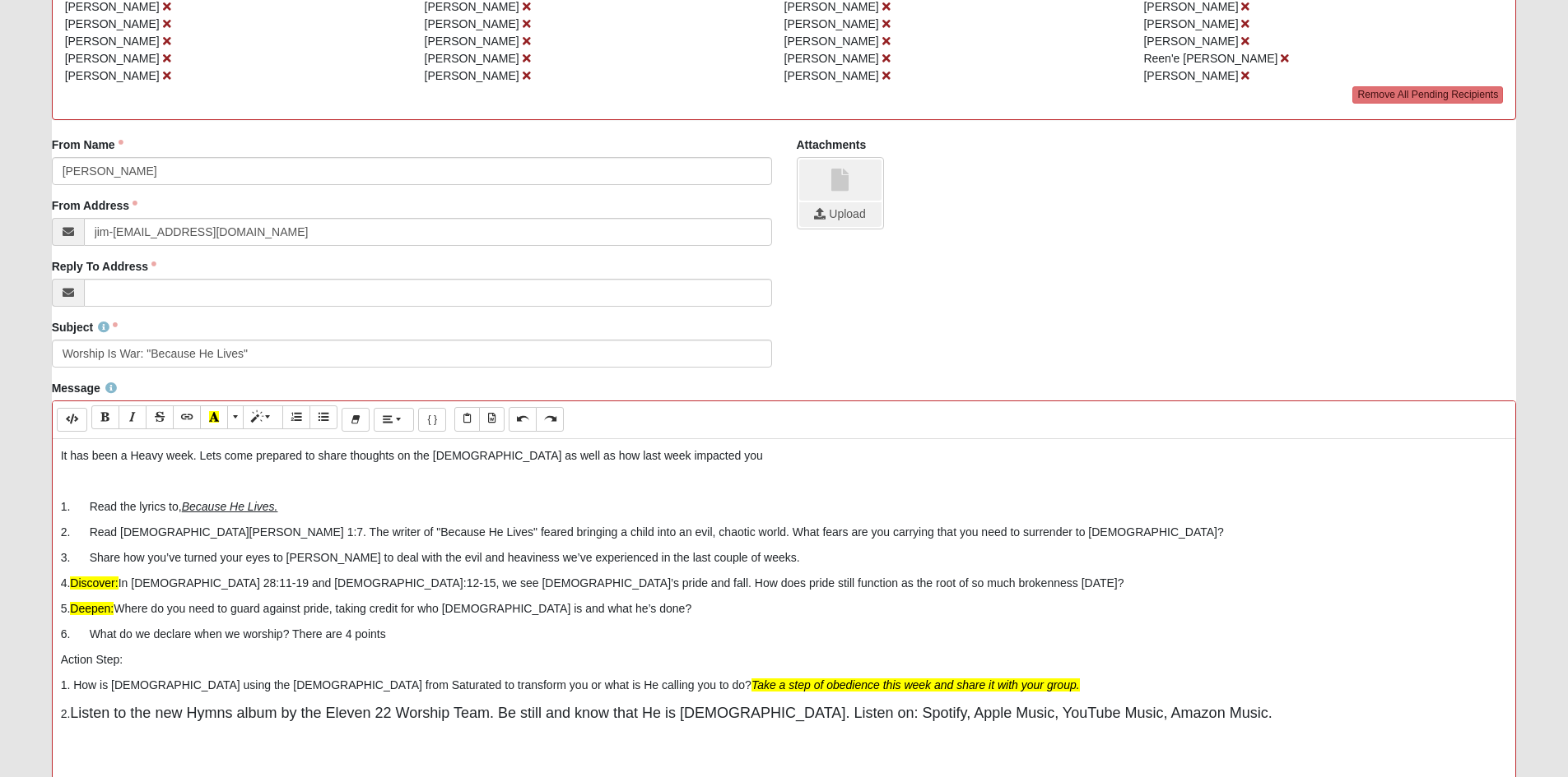
scroll to position [0, 0]
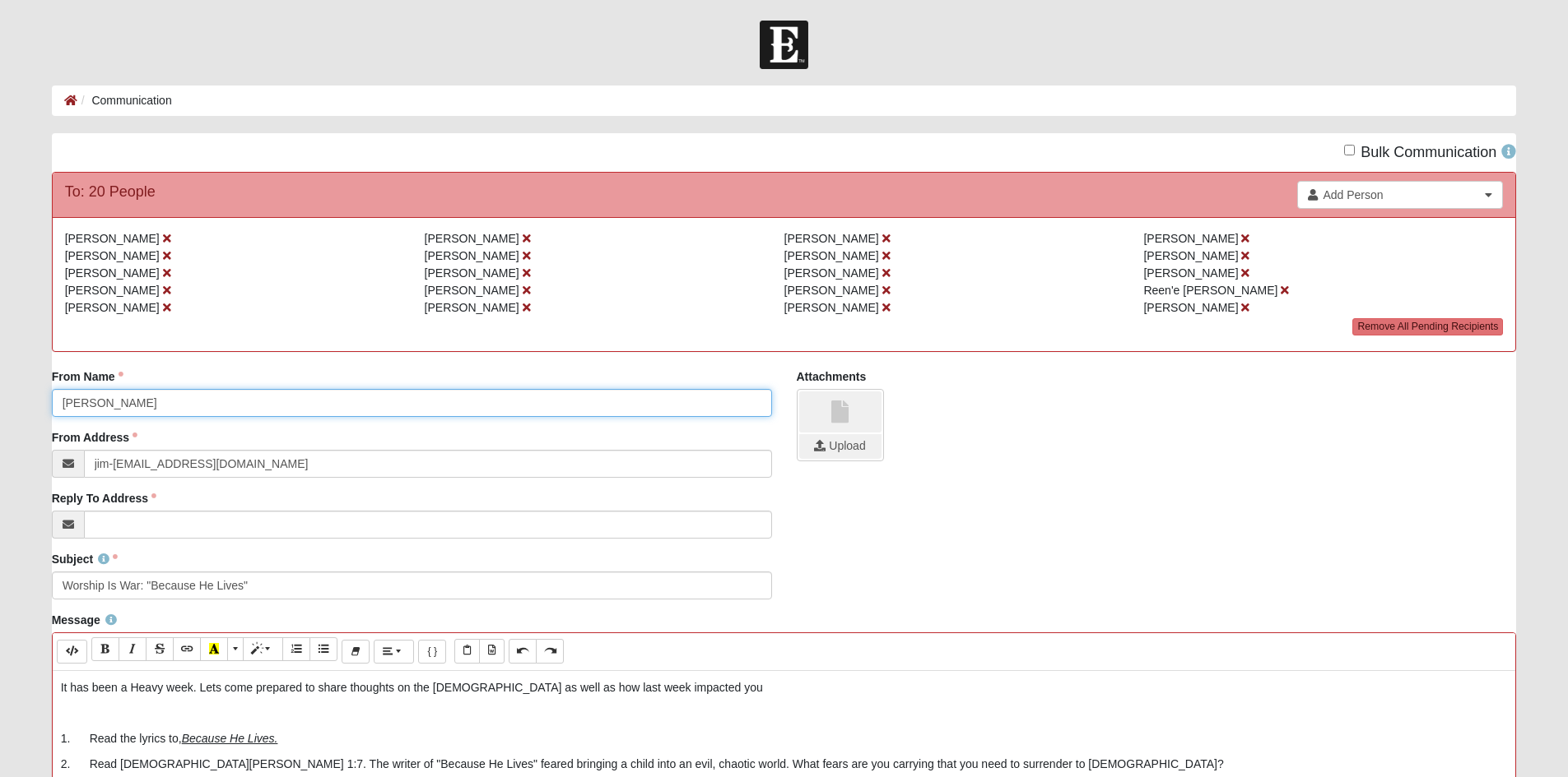
click at [62, 417] on input "[PERSON_NAME]" at bounding box center [412, 403] width 720 height 28
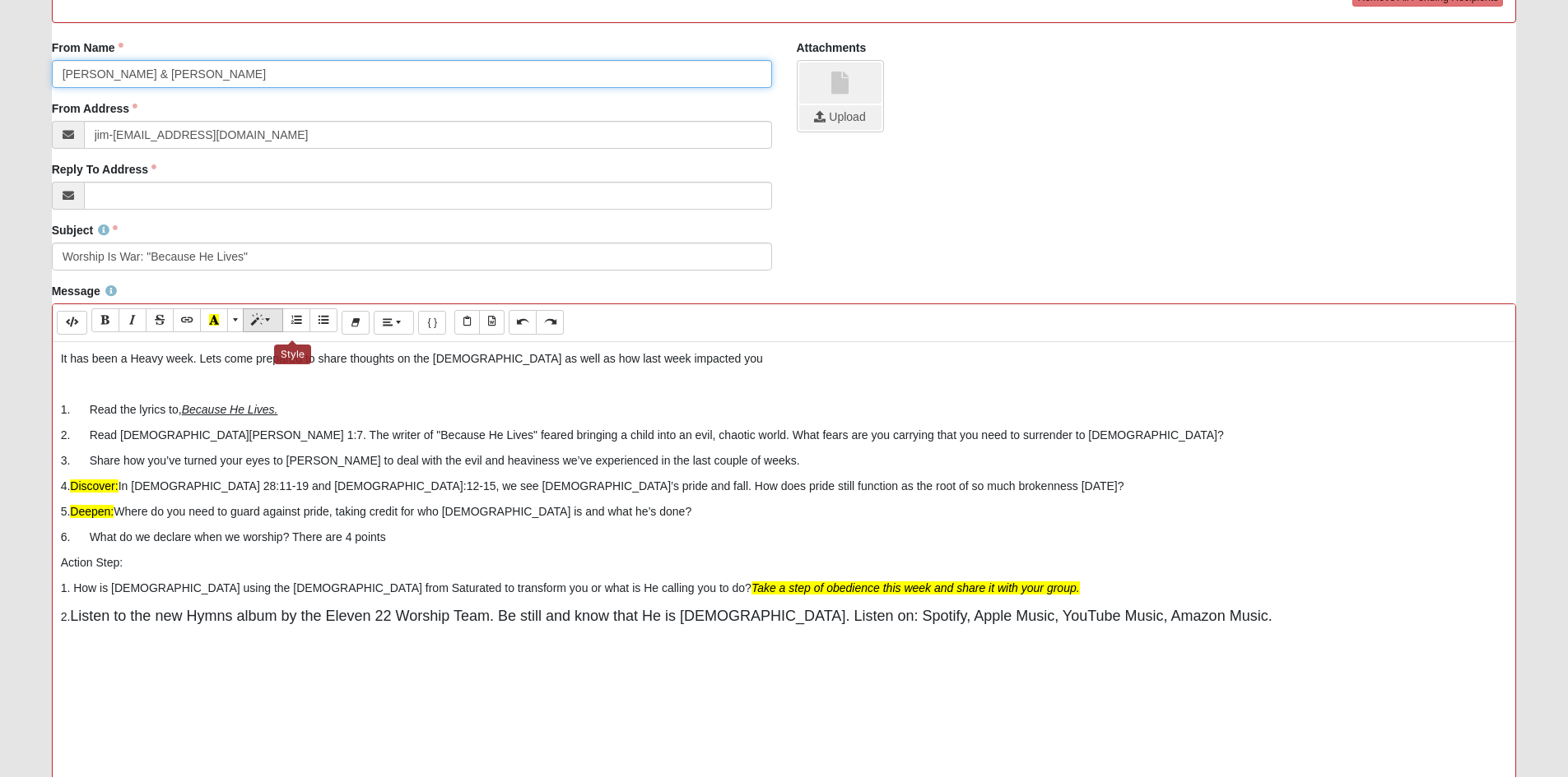
scroll to position [576, 0]
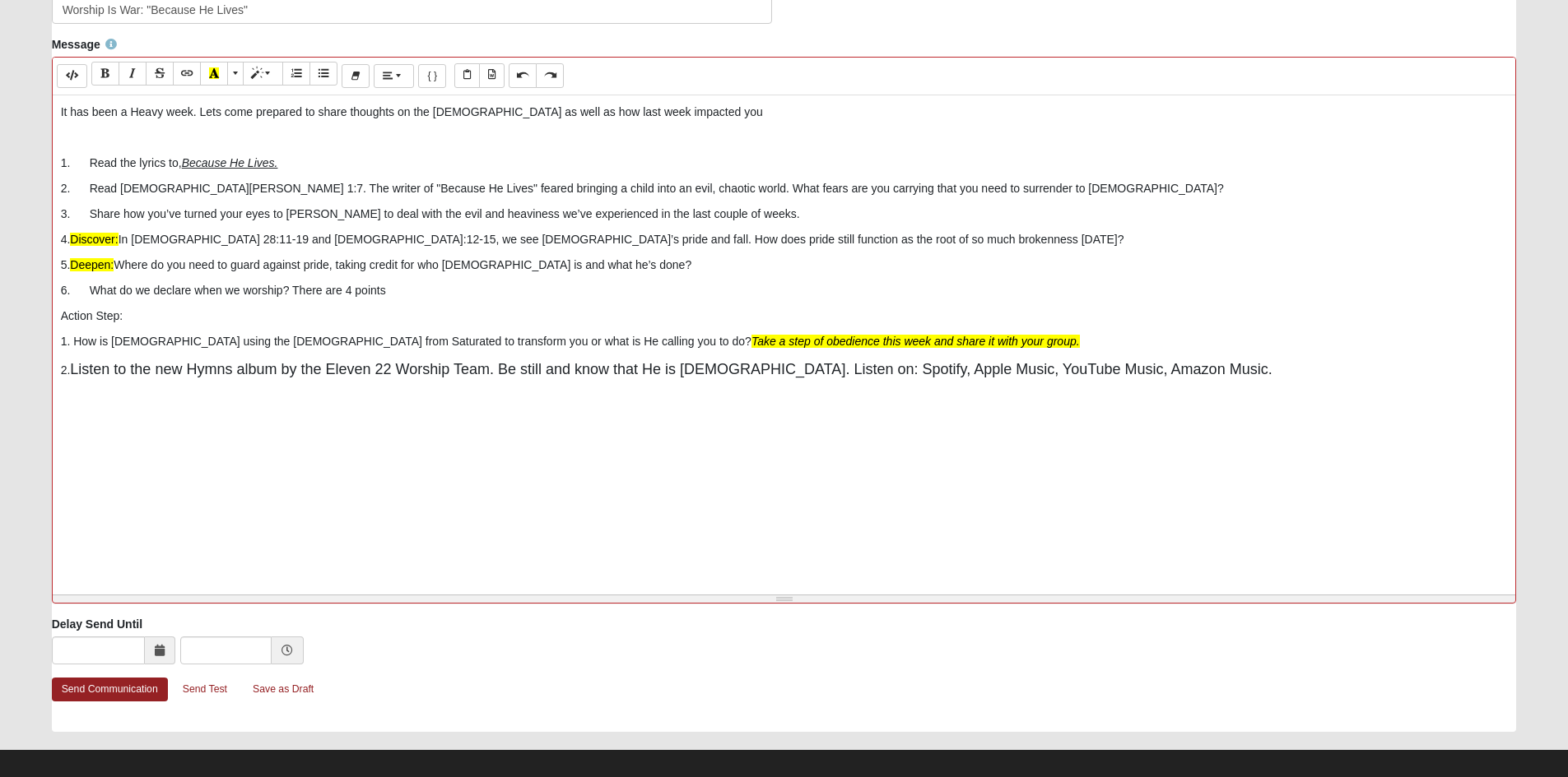
type input "Samantha & Jimmy Williams"
click at [251, 121] on p "It has been a Heavy week. Lets come prepared to share thoughts on the sermon as…" at bounding box center [784, 113] width 1447 height 17
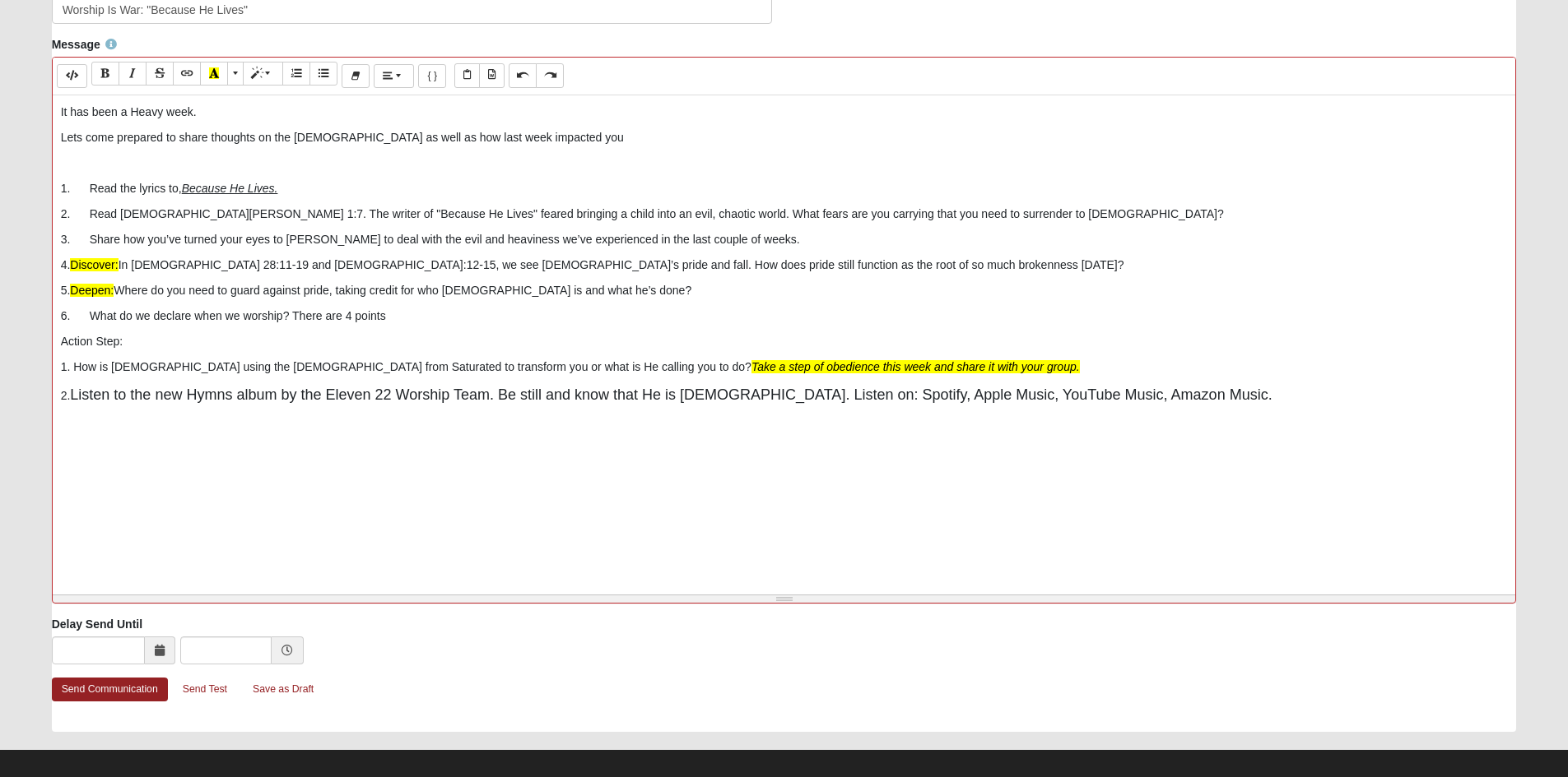
click at [381, 146] on p "Lets come prepared to share thoughts on the sermon as well as how last week imp…" at bounding box center [784, 137] width 1447 height 17
click at [569, 146] on p "Lets come prepared to share thoughts on the Saturated, the new sermon as well a…" at bounding box center [784, 137] width 1447 height 17
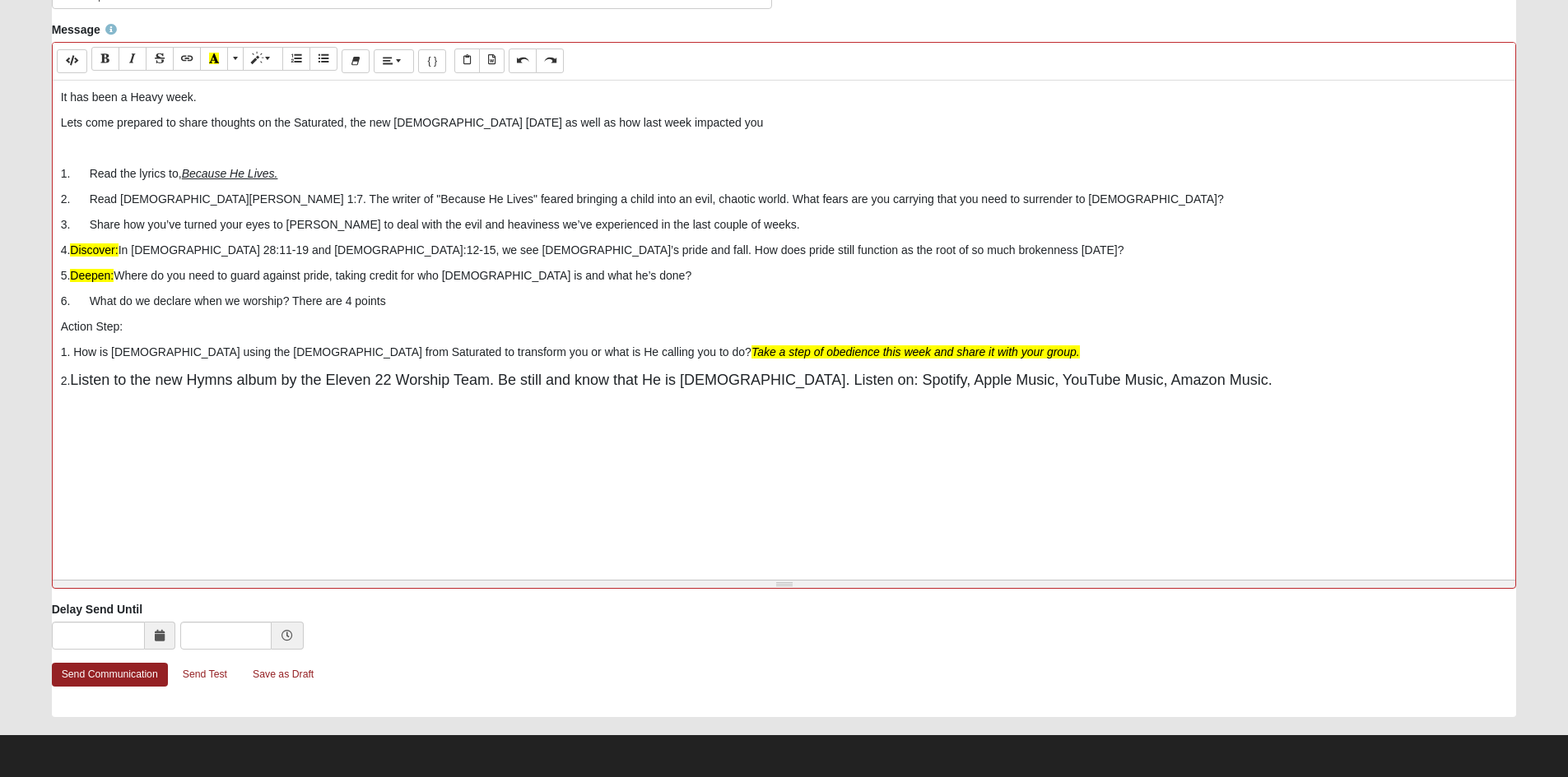
scroll to position [658, 0]
click at [138, 670] on link "Send Communication" at bounding box center [110, 675] width 117 height 24
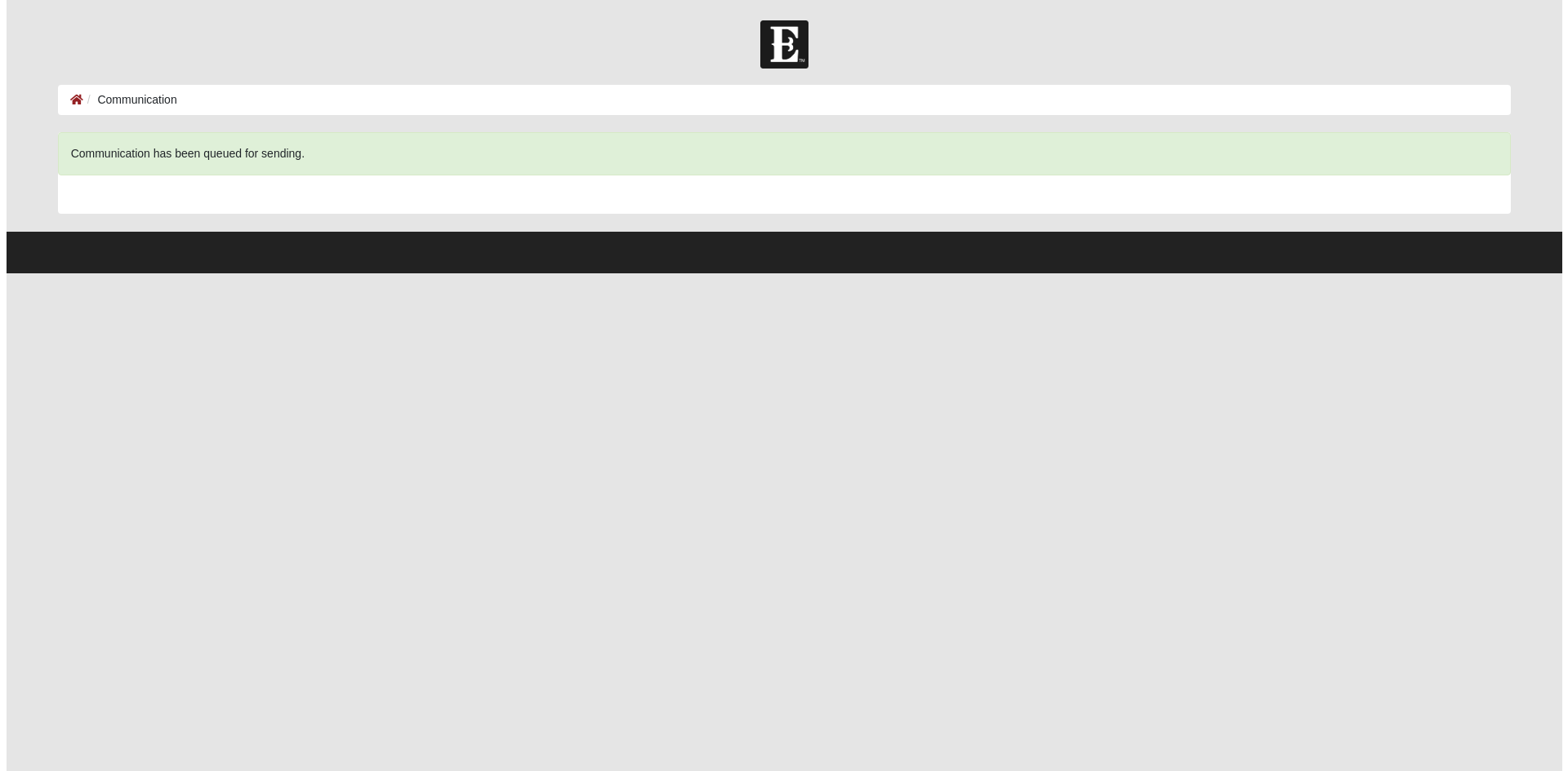
scroll to position [0, 0]
